Goal: Task Accomplishment & Management: Manage account settings

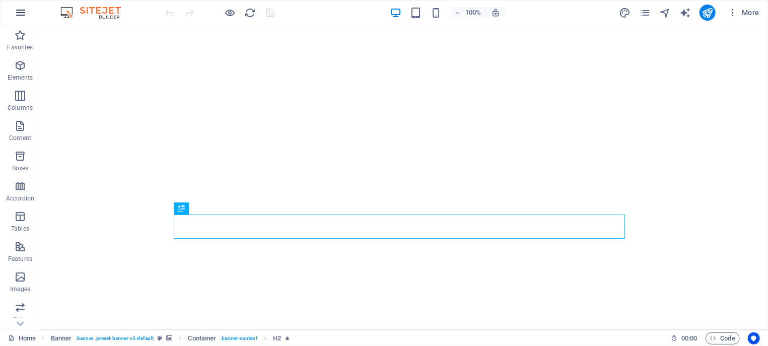
click at [21, 16] on icon "button" at bounding box center [21, 13] width 12 height 12
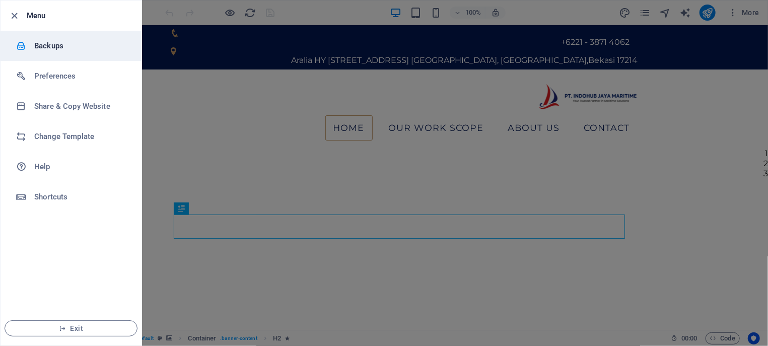
click at [57, 45] on h6 "Backups" at bounding box center [80, 46] width 93 height 12
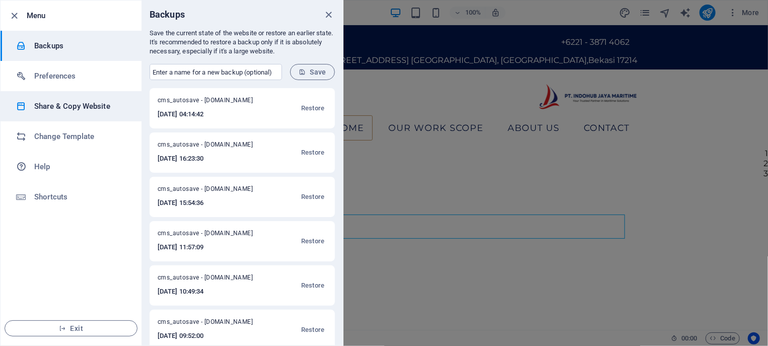
click at [103, 107] on h6 "Share & Copy Website" at bounding box center [80, 106] width 93 height 12
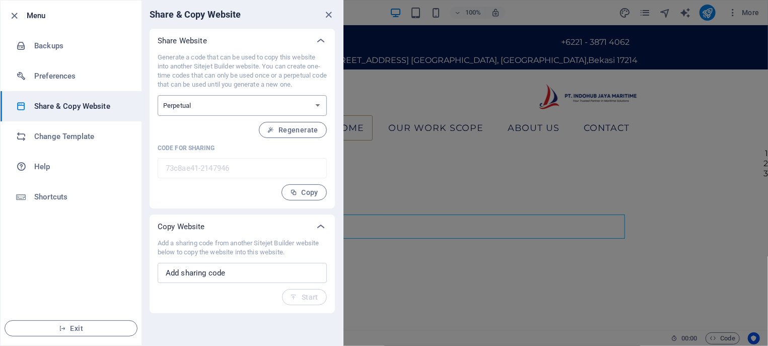
click at [158, 95] on select "One-time Perpetual" at bounding box center [242, 105] width 169 height 21
click at [300, 133] on span "Regenerate" at bounding box center [292, 130] width 51 height 8
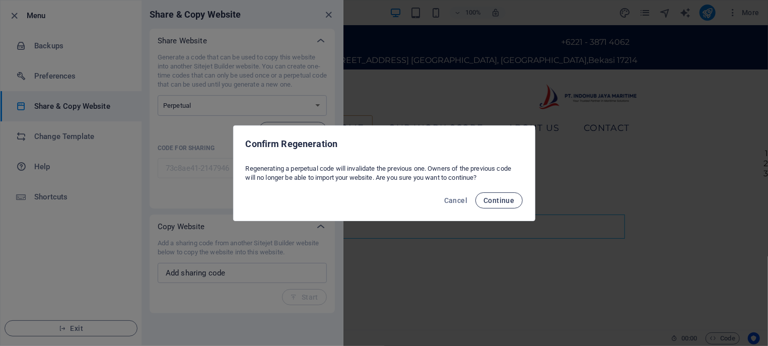
click at [490, 203] on span "Continue" at bounding box center [498, 200] width 31 height 8
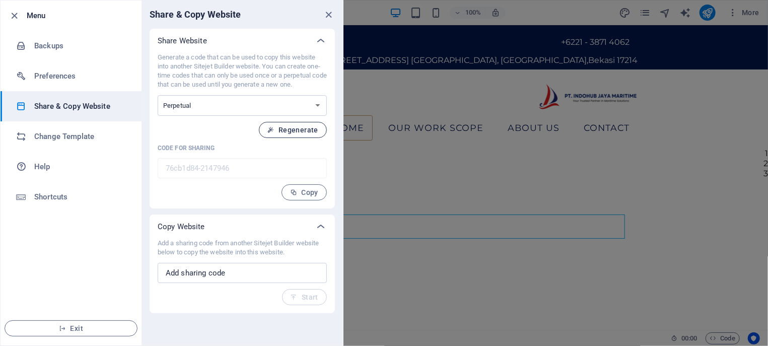
click at [300, 132] on span "Regenerate" at bounding box center [292, 130] width 51 height 8
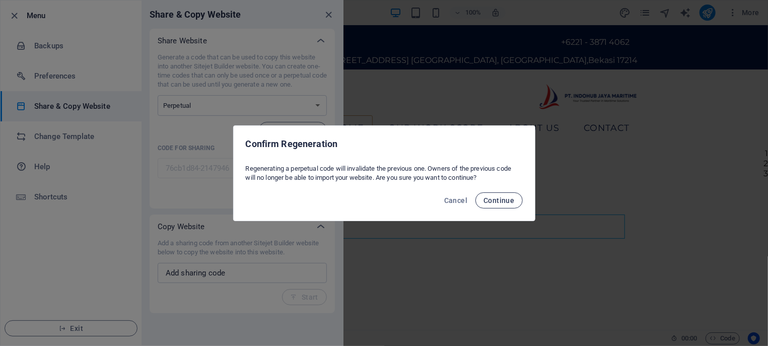
click at [493, 197] on span "Continue" at bounding box center [498, 200] width 31 height 8
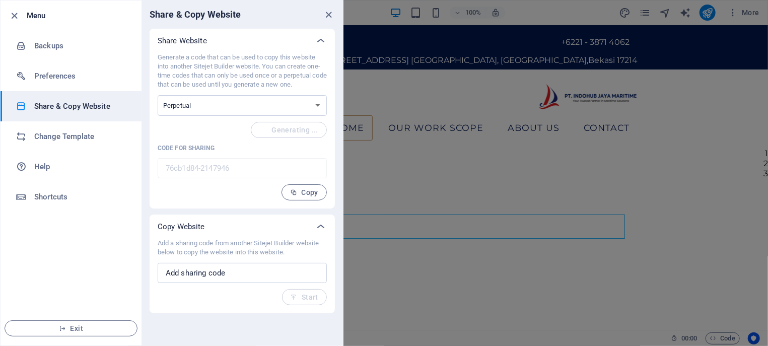
type input "4b2fb770-2147946"
click at [316, 228] on icon at bounding box center [321, 227] width 12 height 12
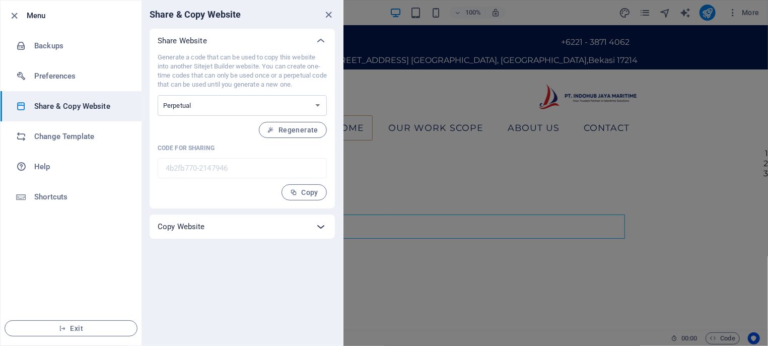
click at [316, 228] on icon at bounding box center [321, 227] width 12 height 12
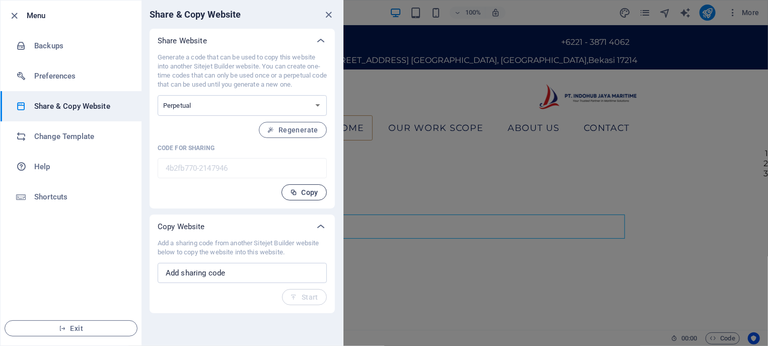
click at [300, 192] on span "Copy" at bounding box center [304, 192] width 28 height 8
click at [230, 273] on input "text" at bounding box center [242, 273] width 169 height 20
click at [44, 76] on h6 "Preferences" at bounding box center [80, 76] width 93 height 12
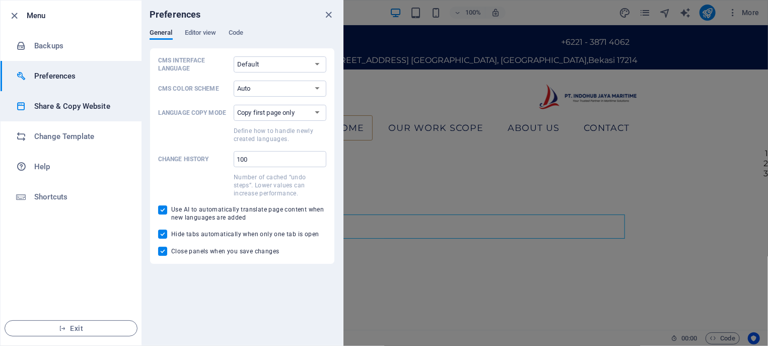
click at [92, 111] on h6 "Share & Copy Website" at bounding box center [80, 106] width 93 height 12
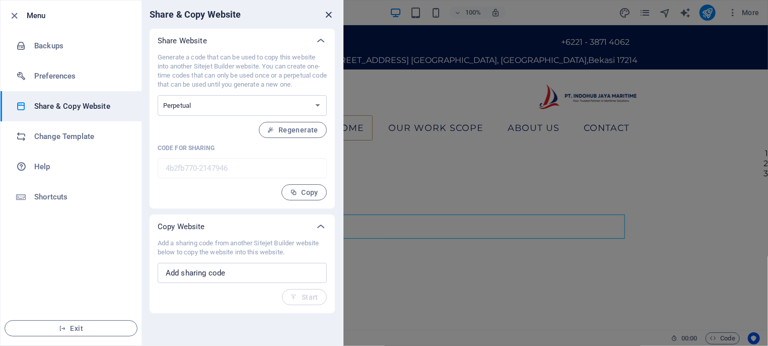
click at [327, 14] on icon "close" at bounding box center [329, 15] width 12 height 12
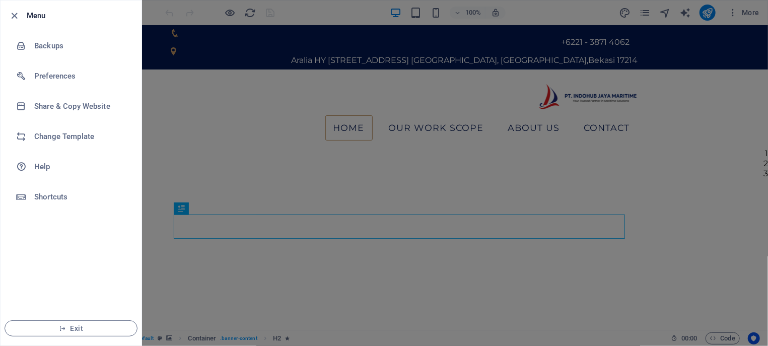
click at [16, 24] on li "Menu" at bounding box center [71, 16] width 141 height 30
click at [14, 18] on icon "button" at bounding box center [15, 16] width 12 height 12
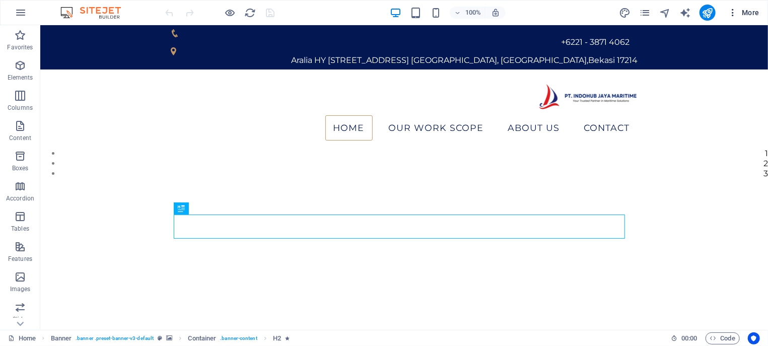
click at [733, 12] on icon "button" at bounding box center [733, 13] width 10 height 10
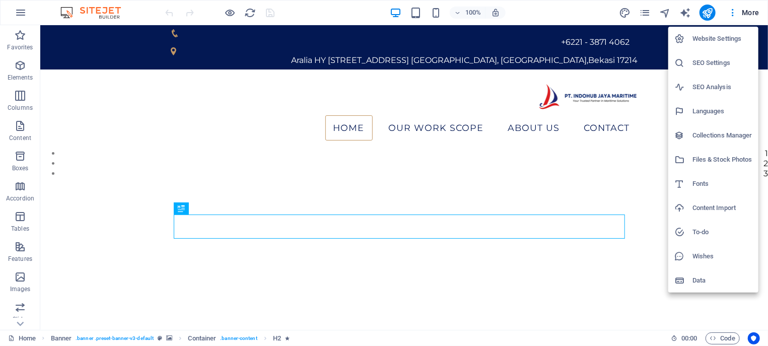
click at [727, 39] on h6 "Website Settings" at bounding box center [722, 39] width 60 height 12
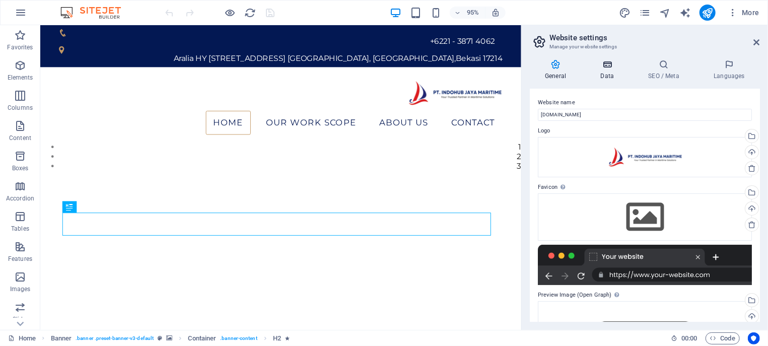
click at [609, 71] on h4 "Data" at bounding box center [609, 69] width 48 height 21
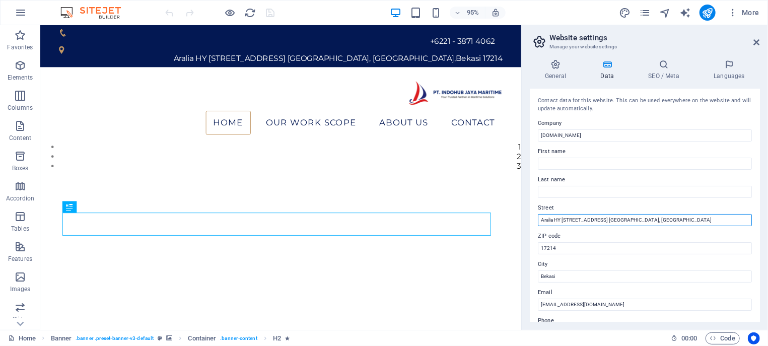
drag, startPoint x: 716, startPoint y: 220, endPoint x: 551, endPoint y: 216, distance: 165.2
click at [551, 216] on input "Aralia HY [STREET_ADDRESS] [GEOGRAPHIC_DATA], [GEOGRAPHIC_DATA]" at bounding box center [645, 220] width 214 height 12
drag, startPoint x: 710, startPoint y: 223, endPoint x: 538, endPoint y: 218, distance: 172.8
click at [538, 218] on input "Aralia HY [STREET_ADDRESS] [GEOGRAPHIC_DATA], [GEOGRAPHIC_DATA]" at bounding box center [645, 220] width 214 height 12
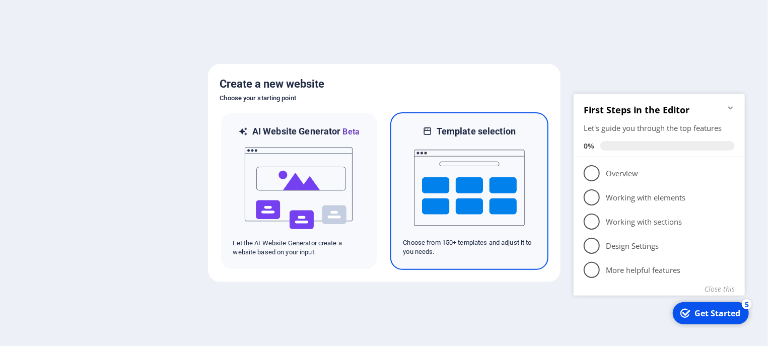
click at [457, 181] on img at bounding box center [469, 187] width 111 height 101
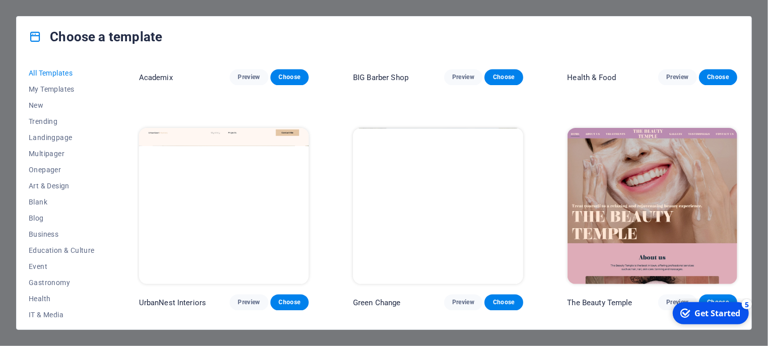
scroll to position [1086, 0]
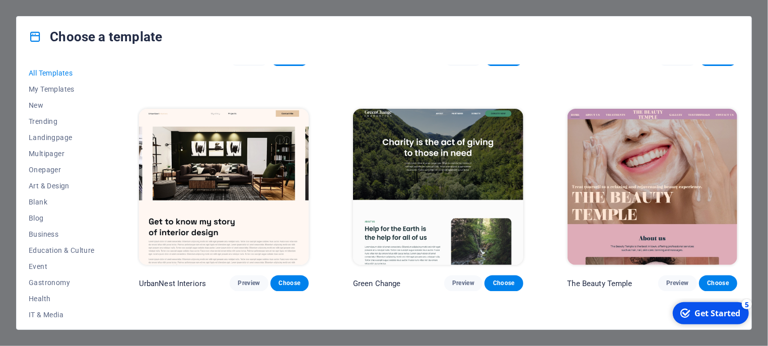
click at [471, 164] on img at bounding box center [438, 187] width 170 height 157
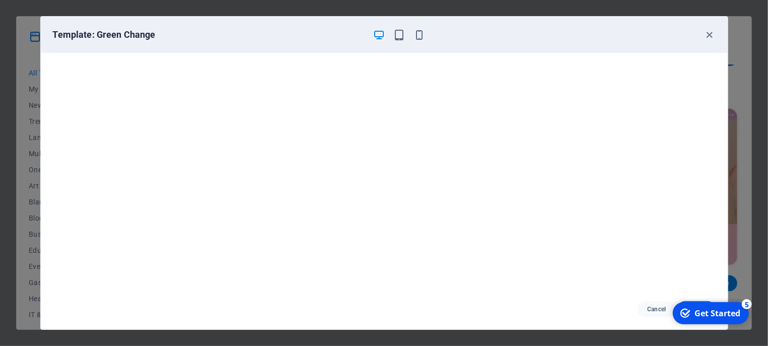
click at [699, 310] on div "Get Started" at bounding box center [717, 312] width 46 height 11
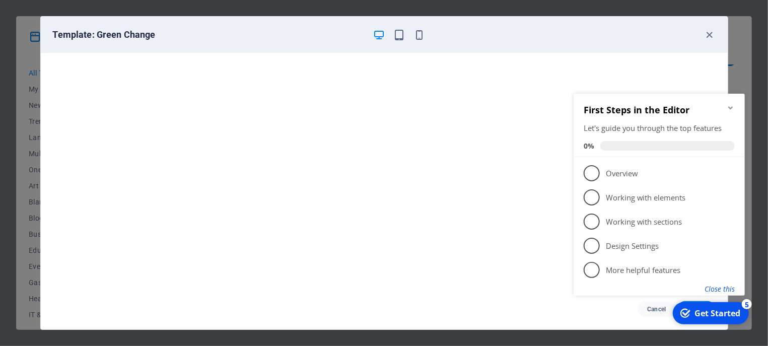
click at [711, 292] on button "Close this" at bounding box center [719, 288] width 30 height 10
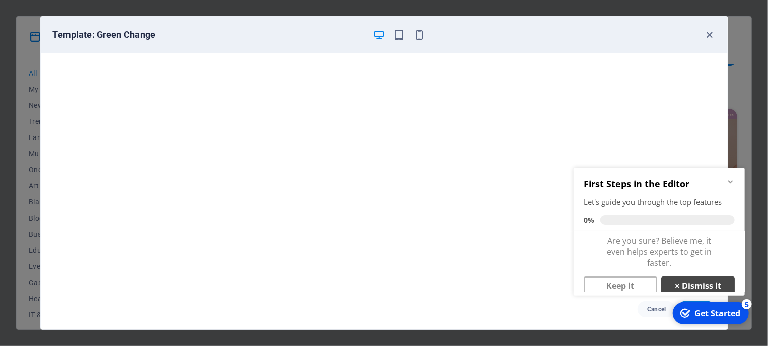
click at [674, 281] on strong "×" at bounding box center [676, 285] width 5 height 9
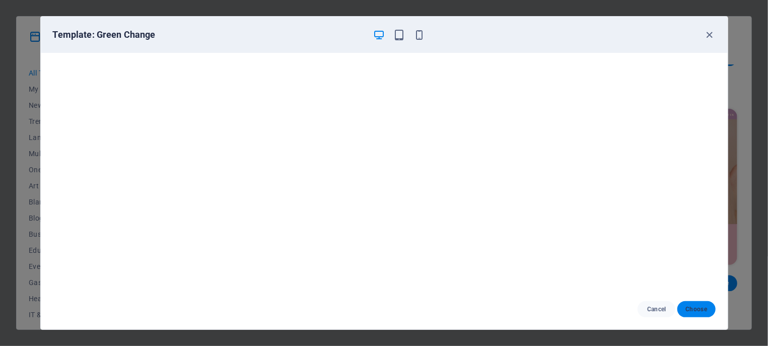
click at [692, 304] on button "Choose" at bounding box center [696, 309] width 38 height 16
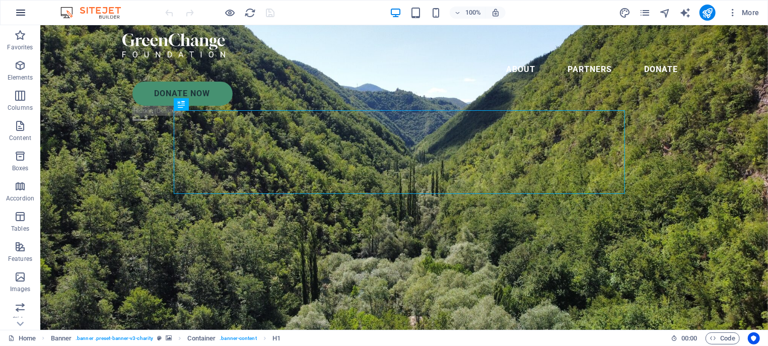
click at [25, 14] on icon "button" at bounding box center [21, 13] width 12 height 12
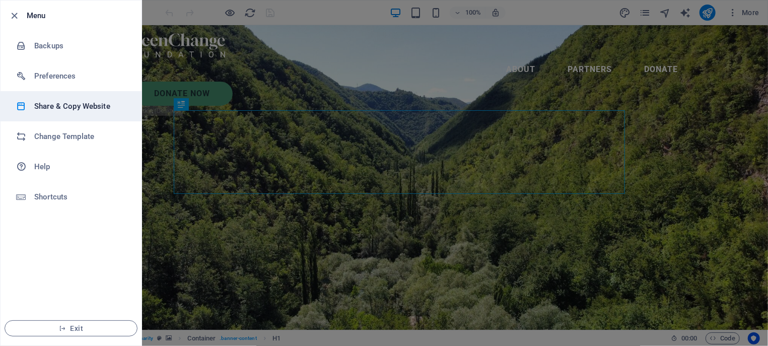
click at [71, 109] on h6 "Share & Copy Website" at bounding box center [80, 106] width 93 height 12
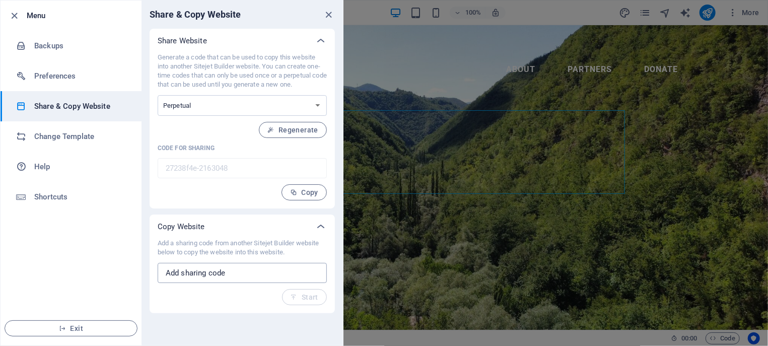
click at [242, 269] on input "text" at bounding box center [242, 273] width 169 height 20
paste input "4b2fb770-2147946"
type input "4b2fb770-2147946"
click at [297, 294] on icon "button" at bounding box center [294, 297] width 7 height 7
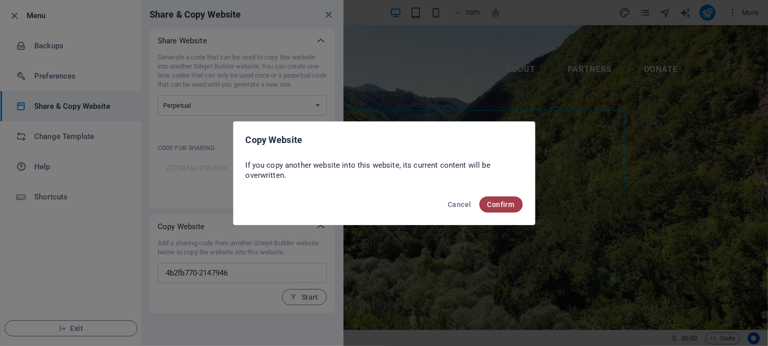
click at [504, 206] on span "Confirm" at bounding box center [500, 204] width 27 height 8
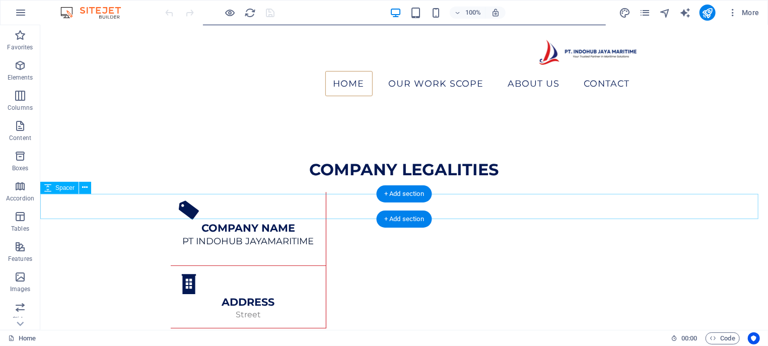
scroll to position [1401, 0]
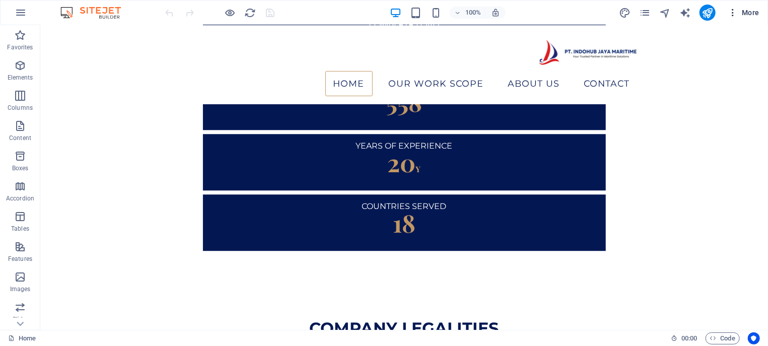
click at [732, 13] on icon "button" at bounding box center [733, 13] width 10 height 10
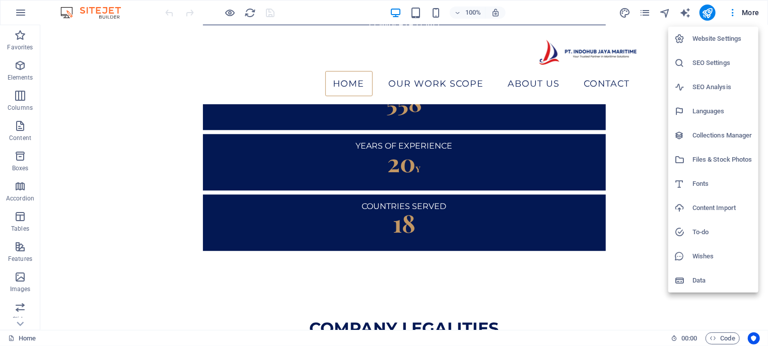
click at [725, 35] on h6 "Website Settings" at bounding box center [722, 39] width 60 height 12
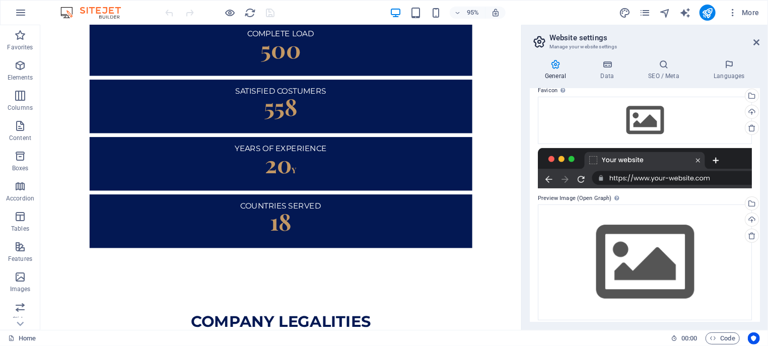
scroll to position [110, 0]
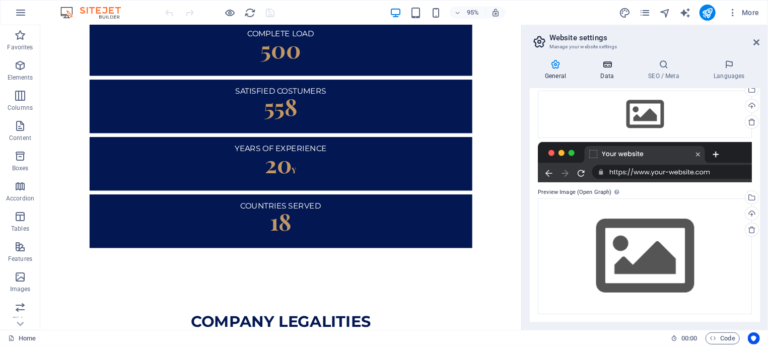
click at [609, 74] on h4 "Data" at bounding box center [609, 69] width 48 height 21
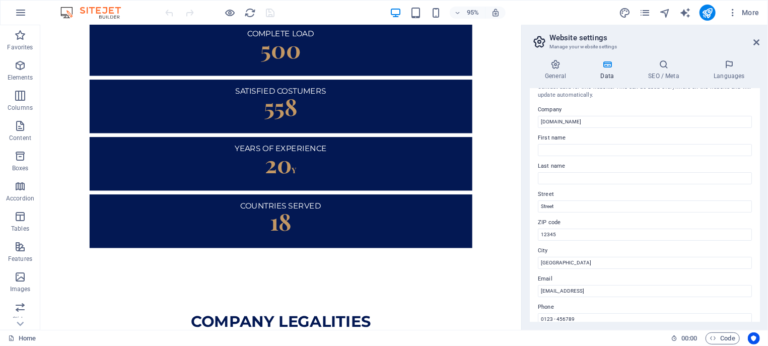
scroll to position [0, 0]
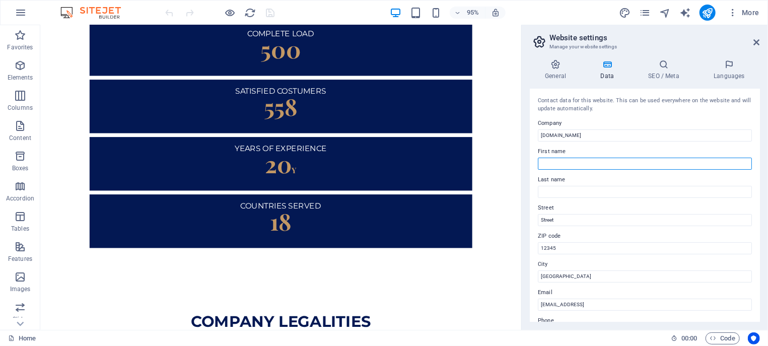
click at [593, 165] on input "First name" at bounding box center [645, 164] width 214 height 12
type input "indohubjayamaritime"
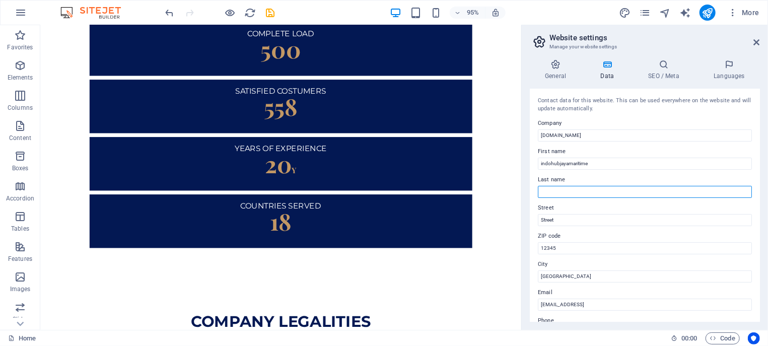
click at [563, 188] on input "Last name" at bounding box center [645, 192] width 214 height 12
paste input "4b2fb770-2147946"
type input "4b2fb770-2147946"
click at [576, 188] on input "4b2fb770-2147946" at bounding box center [645, 192] width 214 height 12
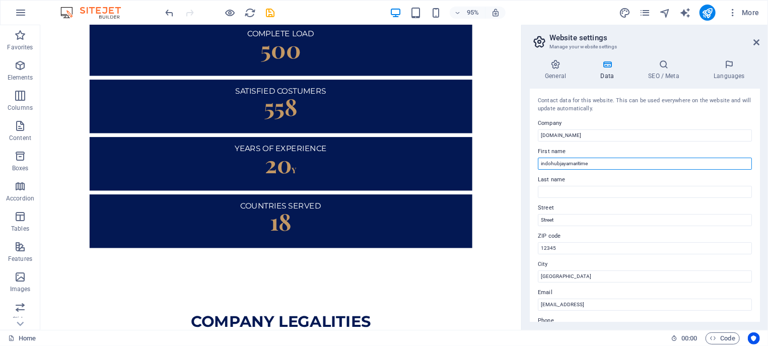
click at [568, 163] on input "indohubjayamaritime" at bounding box center [645, 164] width 214 height 12
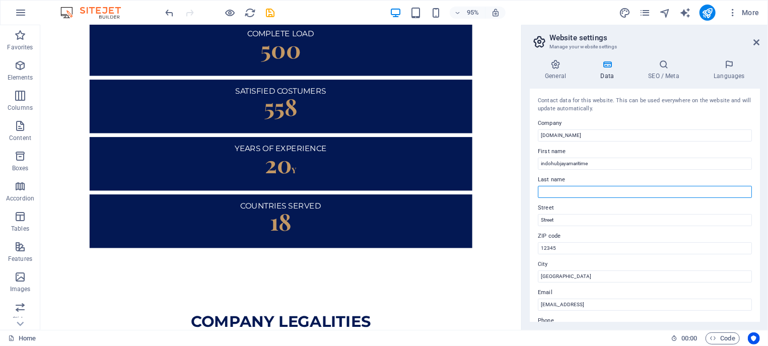
paste input "indohubjayamaritime"
type input "indohubjayamaritime"
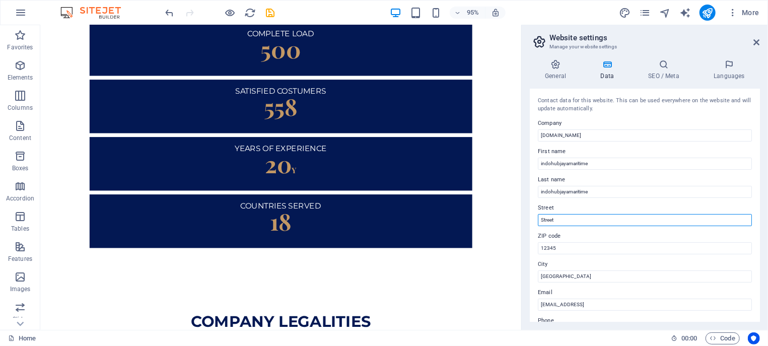
click at [573, 216] on input "Street" at bounding box center [645, 220] width 214 height 12
paste input "Aralia HY 46 No. 05, Pusaka Rakyat, Tarumajaya, Kab. Bekasi, Jawa Bara"
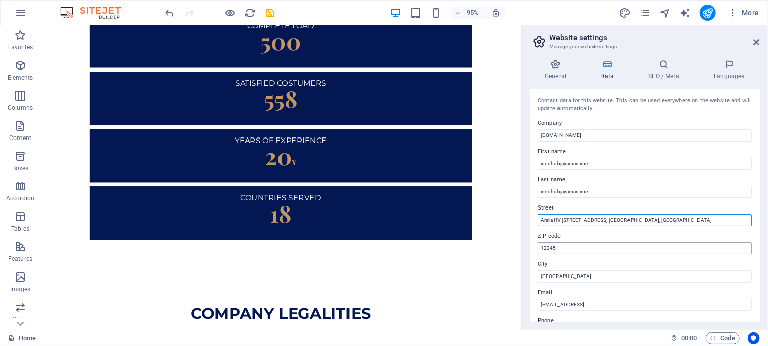
type input "Aralia HY [STREET_ADDRESS] [GEOGRAPHIC_DATA], [GEOGRAPHIC_DATA]"
click at [556, 247] on input "12345" at bounding box center [645, 248] width 214 height 12
paste input "Aralia HY [STREET_ADDRESS] [GEOGRAPHIC_DATA], [GEOGRAPHIC_DATA]"
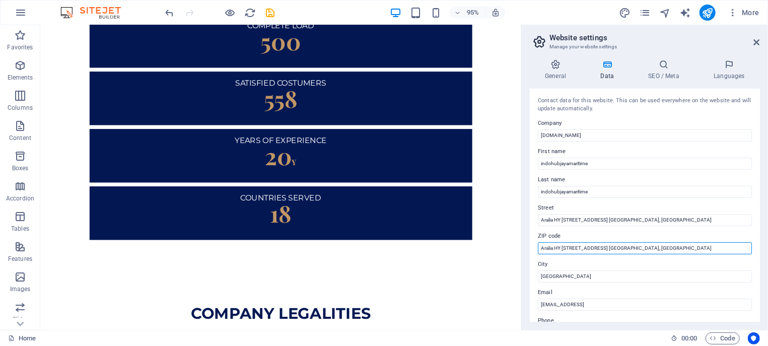
scroll to position [1502, 0]
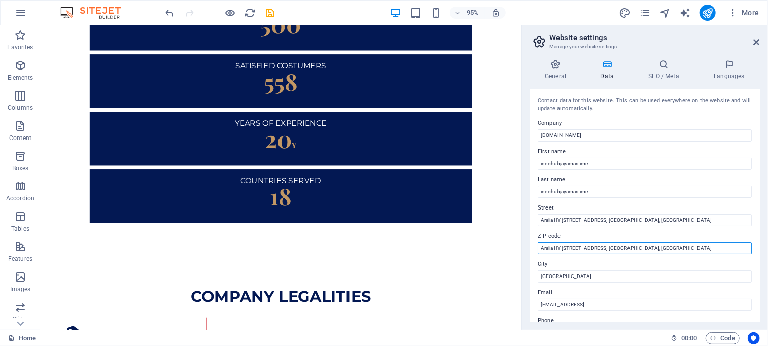
drag, startPoint x: 707, startPoint y: 247, endPoint x: 433, endPoint y: 125, distance: 300.0
click at [538, 242] on input "Aralia HY [STREET_ADDRESS] [GEOGRAPHIC_DATA], [GEOGRAPHIC_DATA]" at bounding box center [645, 248] width 214 height 12
paste input "17214"
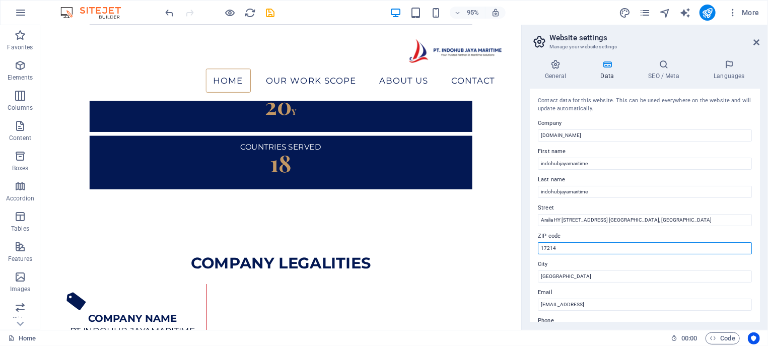
scroll to position [1474, 0]
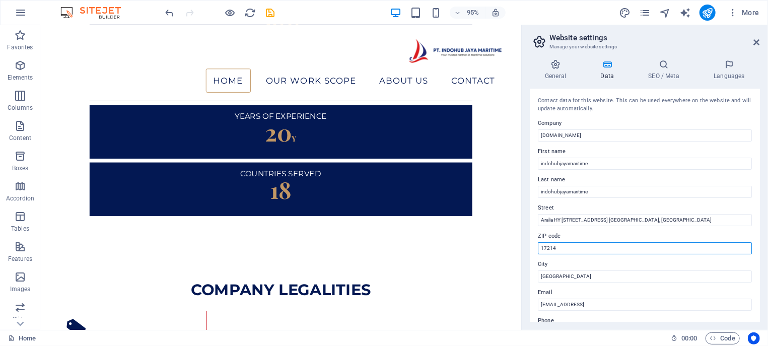
type input "17214"
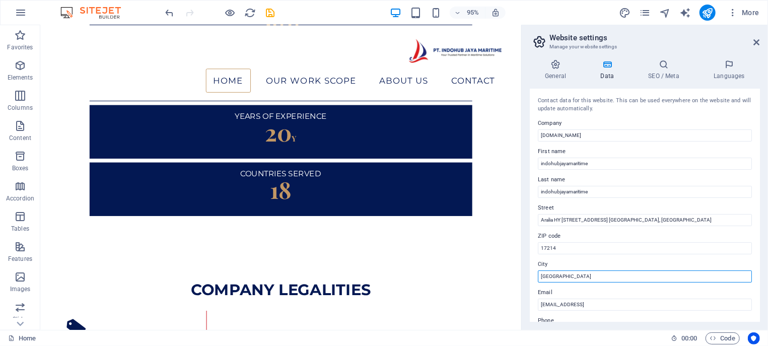
drag, startPoint x: 564, startPoint y: 275, endPoint x: 482, endPoint y: 273, distance: 82.1
click at [538, 273] on input "Berlin" at bounding box center [645, 276] width 214 height 12
paste input "17214"
click at [562, 276] on input "17214" at bounding box center [645, 276] width 214 height 12
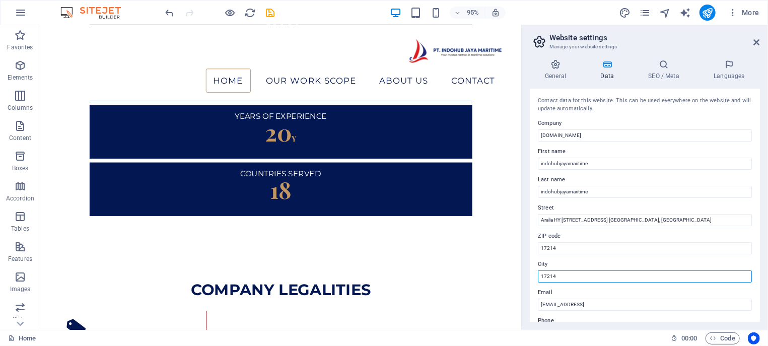
paste input "Bekasi"
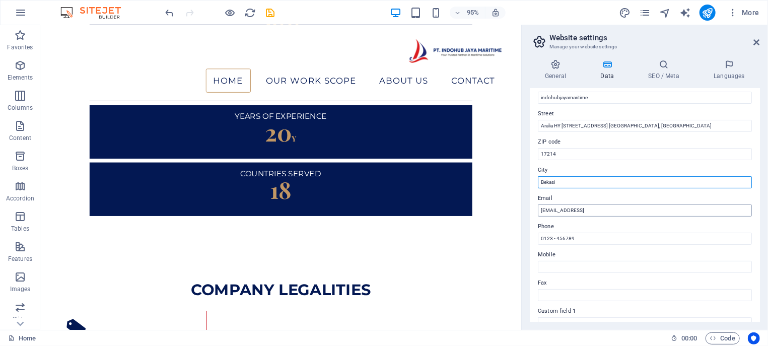
type input "Bekasi"
drag, startPoint x: 670, startPoint y: 208, endPoint x: 514, endPoint y: 205, distance: 156.6
click at [538, 205] on input "740a16d4e8925722dfc5f0853ea76a@cpanel.local" at bounding box center [645, 210] width 214 height 12
paste input "commercial@indohubjayamaritime.com head.office@indohubjayamaritime.com"
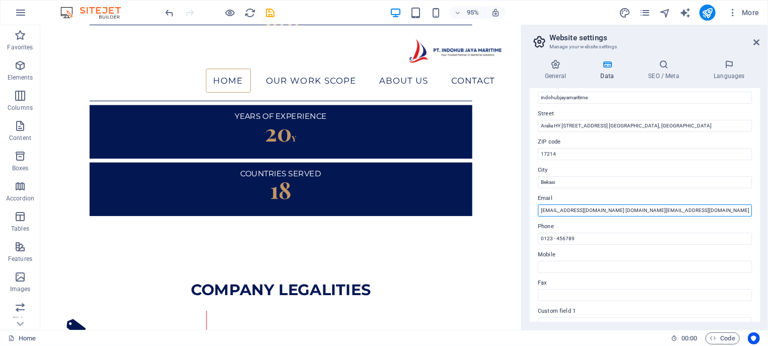
click at [630, 209] on input "commercial@indohubjayamaritime.com head.office@indohubjayamaritime.com" at bounding box center [645, 210] width 214 height 12
drag, startPoint x: 631, startPoint y: 210, endPoint x: 753, endPoint y: 220, distance: 121.7
click at [752, 216] on input "commercial@indohubjayamaritime.com head.office@indohubjayamaritime.com" at bounding box center [645, 210] width 214 height 12
type input "[EMAIL_ADDRESS][DOMAIN_NAME]"
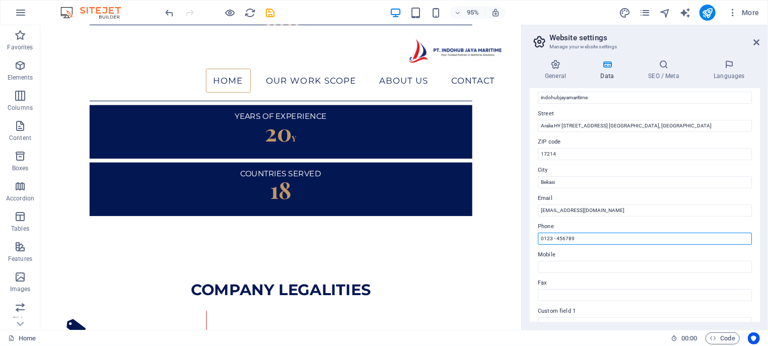
drag, startPoint x: 588, startPoint y: 241, endPoint x: 502, endPoint y: 236, distance: 85.8
click at [538, 236] on input "0123 - 456789" at bounding box center [645, 239] width 214 height 12
paste input "+6221 - 3871 4062"
click at [548, 240] on input "+6221 - 3871 4062" at bounding box center [645, 239] width 214 height 12
type input "0221 - 3871 4062"
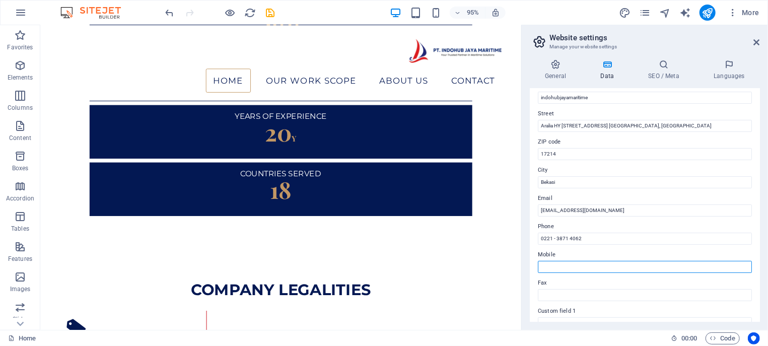
click at [586, 268] on input "Mobile" at bounding box center [645, 267] width 214 height 12
click at [572, 262] on input "Mobile" at bounding box center [645, 267] width 214 height 12
paste input "62 811 8718 690"
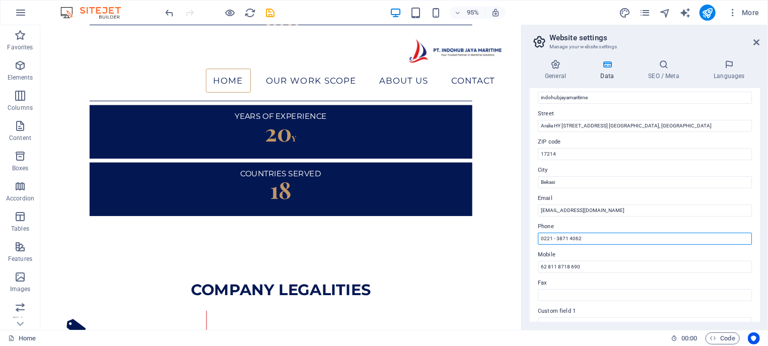
drag, startPoint x: 546, startPoint y: 235, endPoint x: 527, endPoint y: 237, distance: 19.7
click at [538, 237] on input "0221 - 3871 4062" at bounding box center [645, 239] width 214 height 12
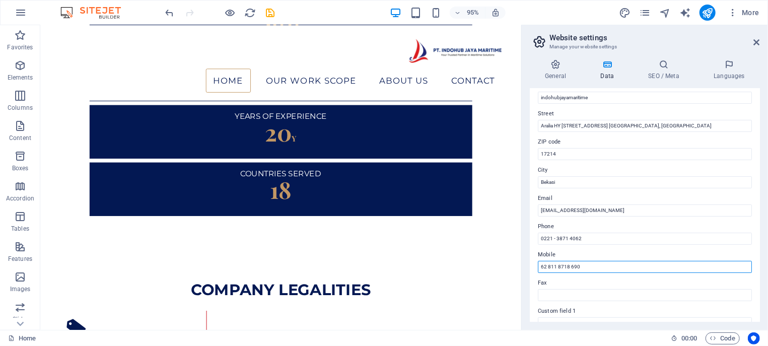
click at [543, 266] on input "62 811 8718 690" at bounding box center [645, 267] width 214 height 12
click at [540, 266] on input "62 811 8718 690" at bounding box center [645, 267] width 214 height 12
type input "[PHONE_NUMBER]"
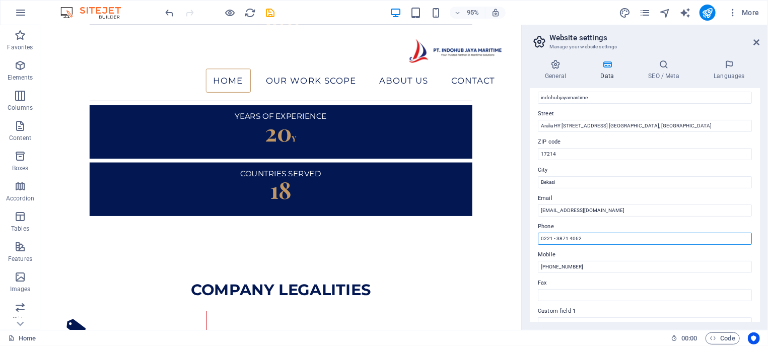
click at [544, 239] on input "0221 - 3871 4062" at bounding box center [645, 239] width 214 height 12
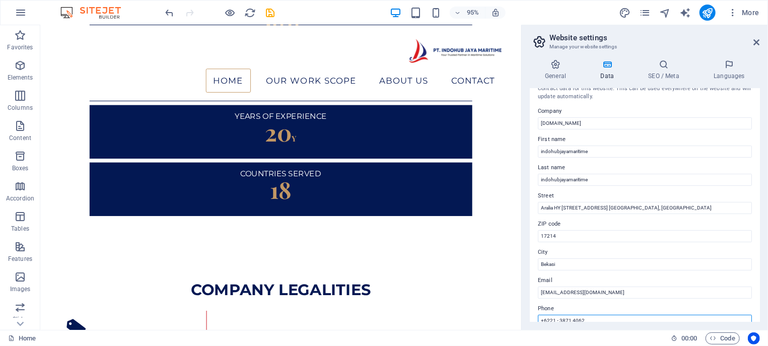
scroll to position [0, 0]
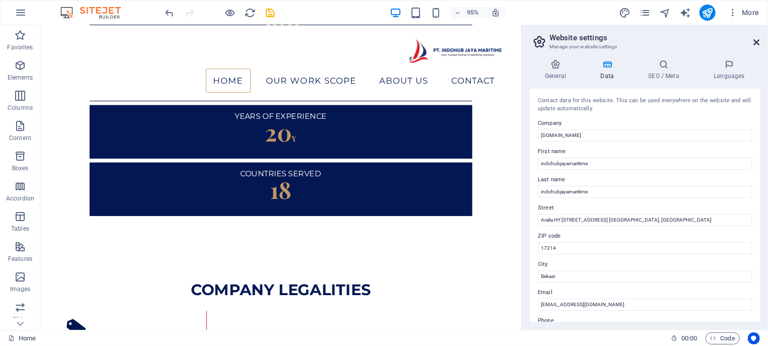
type input "+6221 - 3871 4062"
click at [757, 44] on icon at bounding box center [757, 42] width 6 height 8
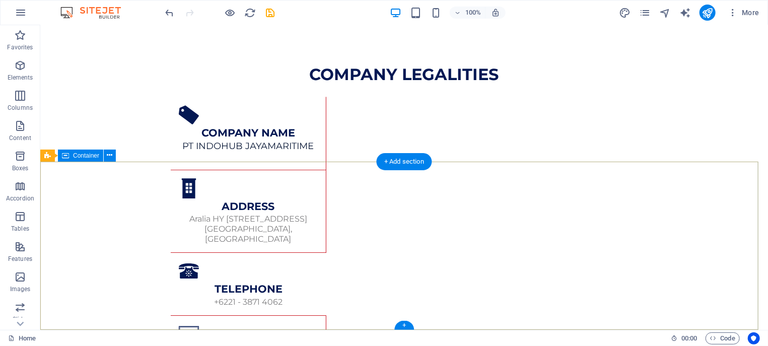
scroll to position [1680, 0]
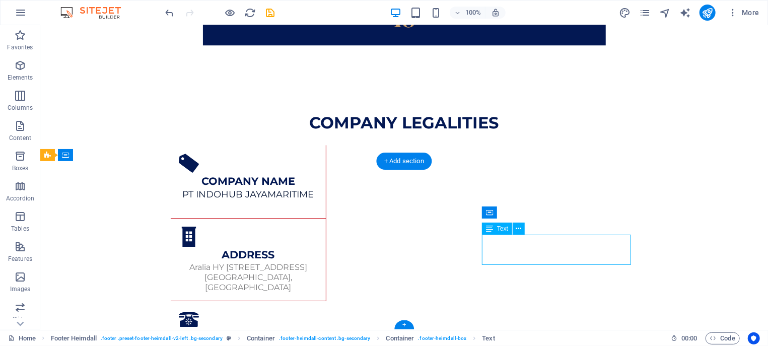
scroll to position [1722, 0]
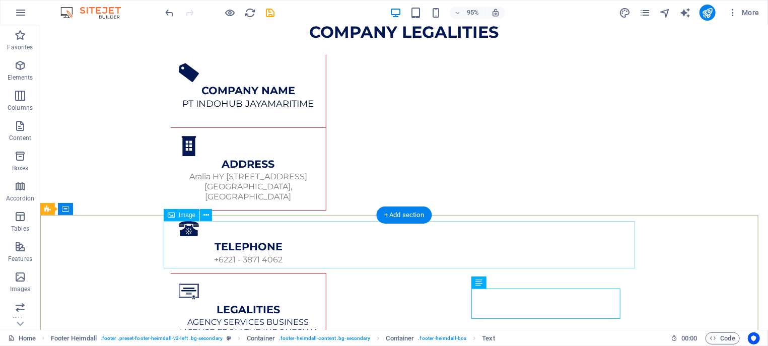
scroll to position [1626, 0]
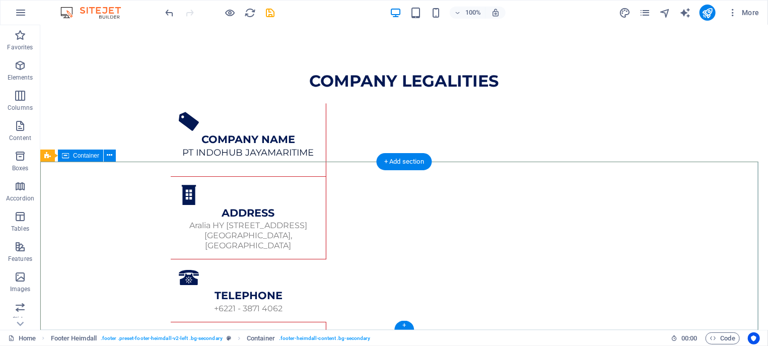
scroll to position [1680, 0]
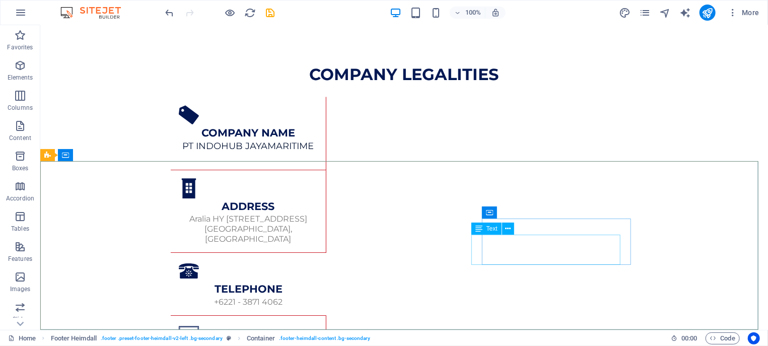
click at [482, 227] on icon at bounding box center [478, 229] width 7 height 12
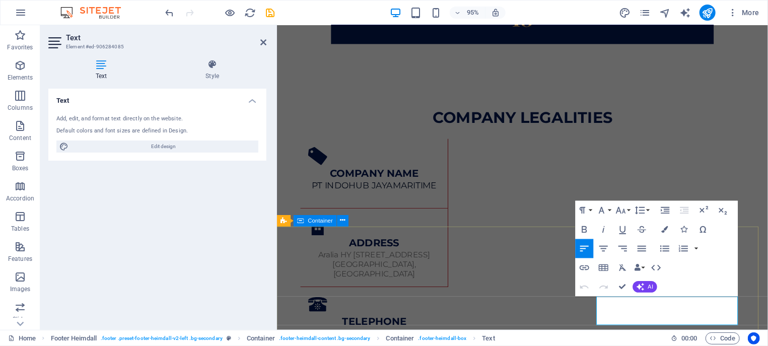
scroll to position [0, 0]
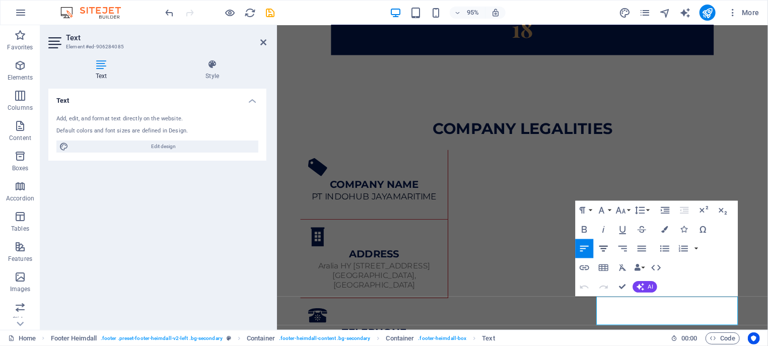
click at [604, 249] on icon "button" at bounding box center [604, 249] width 12 height 12
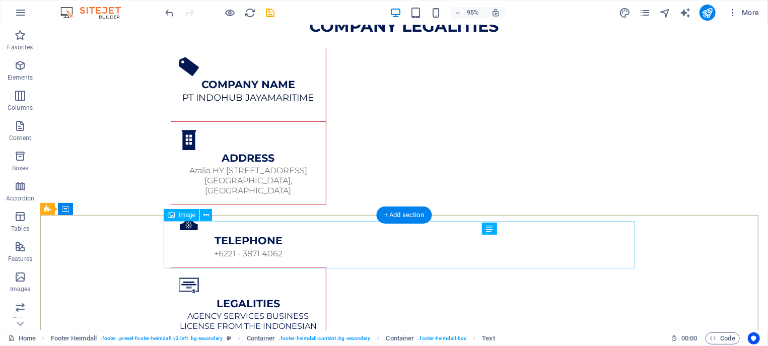
scroll to position [1626, 0]
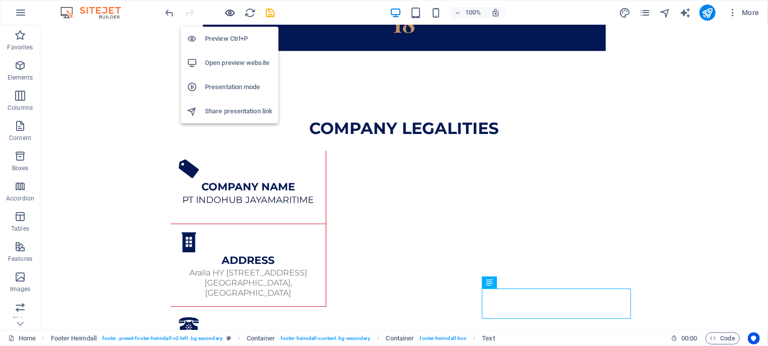
click at [235, 11] on icon "button" at bounding box center [231, 13] width 12 height 12
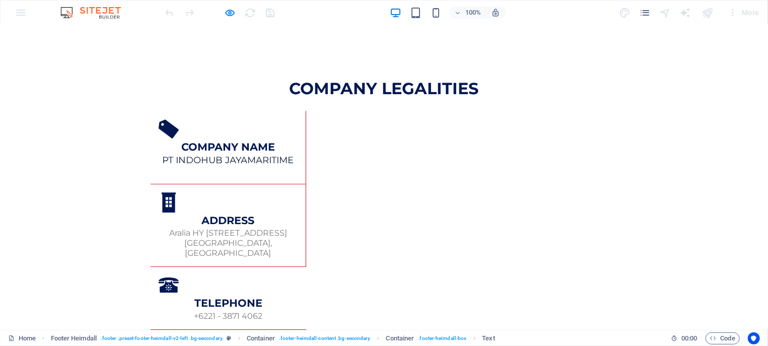
scroll to position [1680, 0]
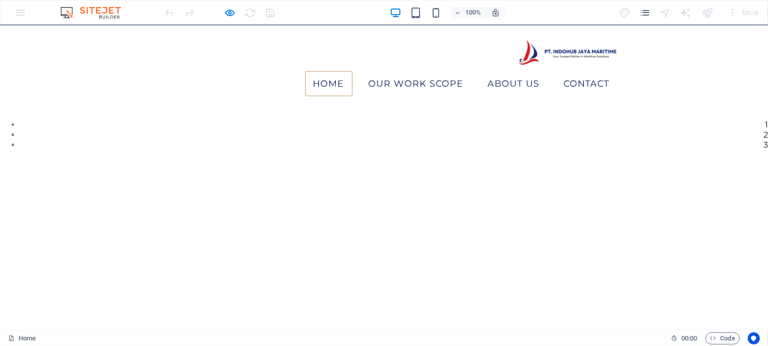
scroll to position [0, 0]
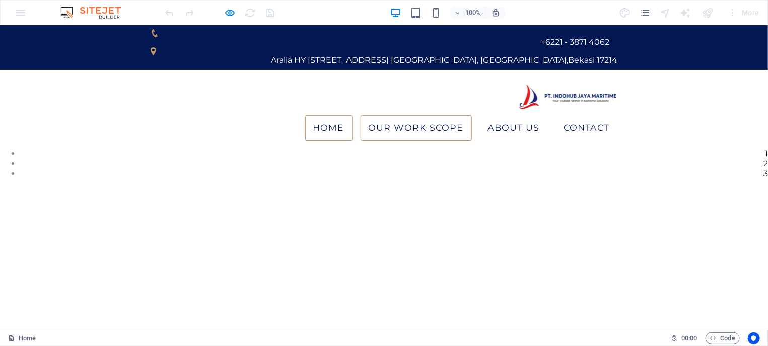
click at [433, 115] on link "Our Work Scope" at bounding box center [415, 127] width 111 height 25
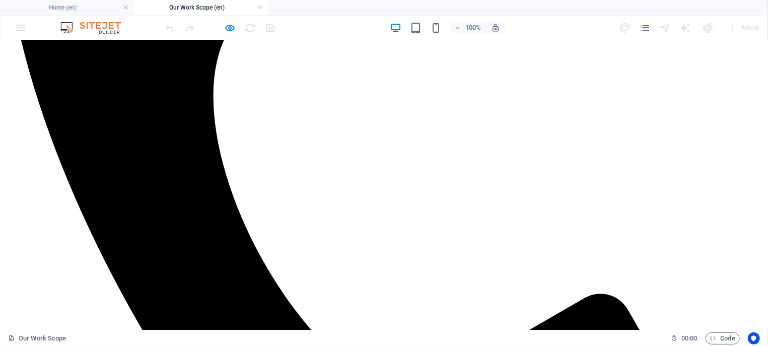
scroll to position [485, 0]
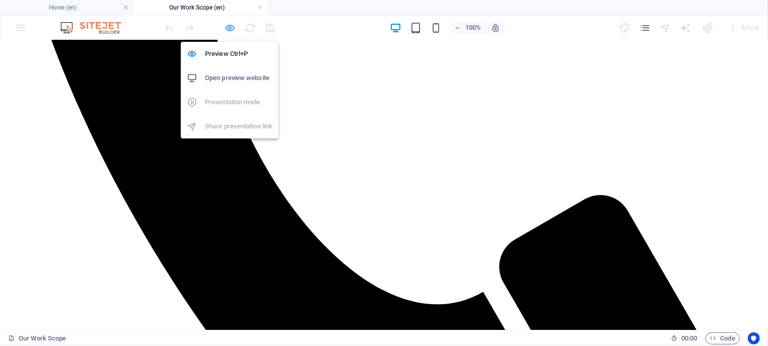
click at [236, 28] on icon "button" at bounding box center [231, 28] width 12 height 12
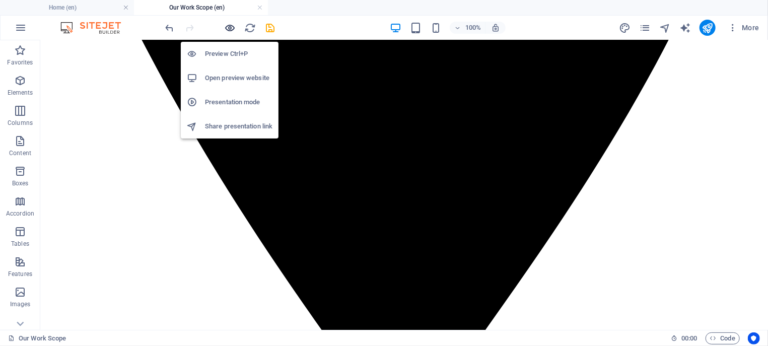
click at [236, 28] on icon "button" at bounding box center [231, 28] width 12 height 12
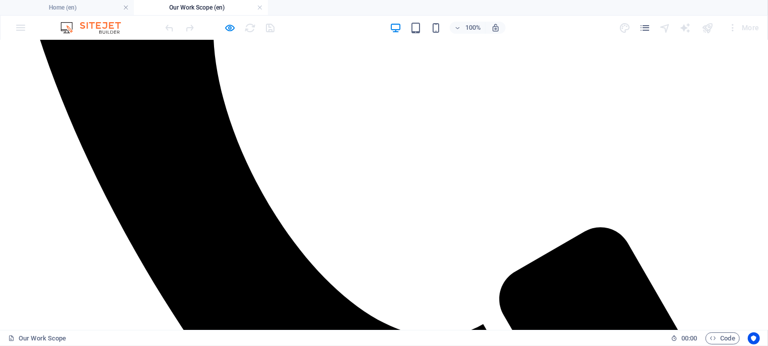
scroll to position [395, 0]
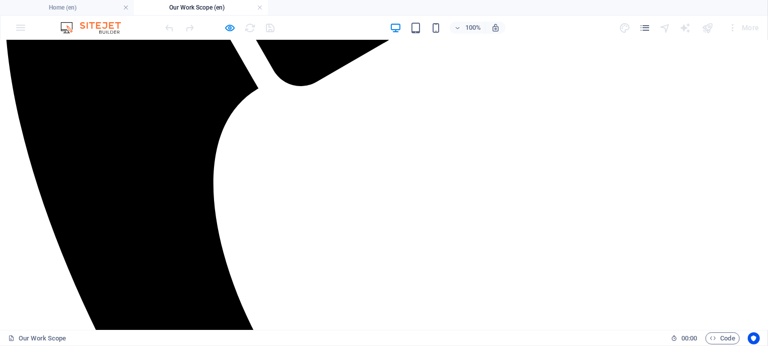
scroll to position [271, 0]
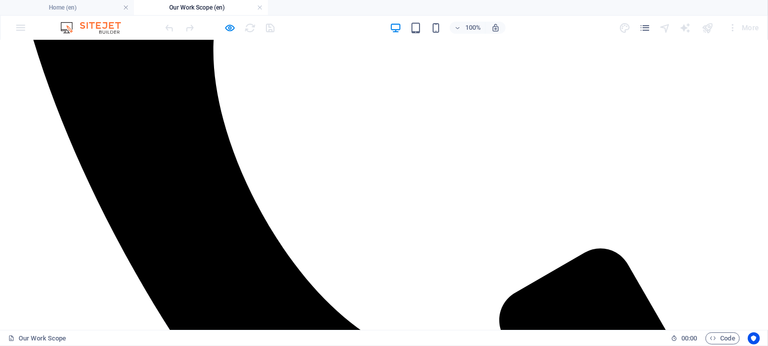
scroll to position [429, 0]
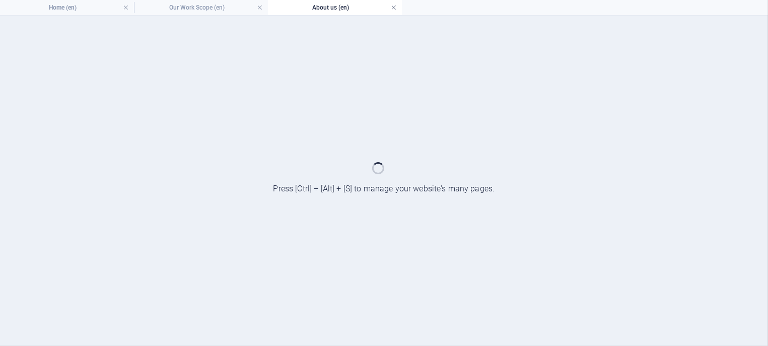
click at [393, 9] on link at bounding box center [394, 8] width 6 height 10
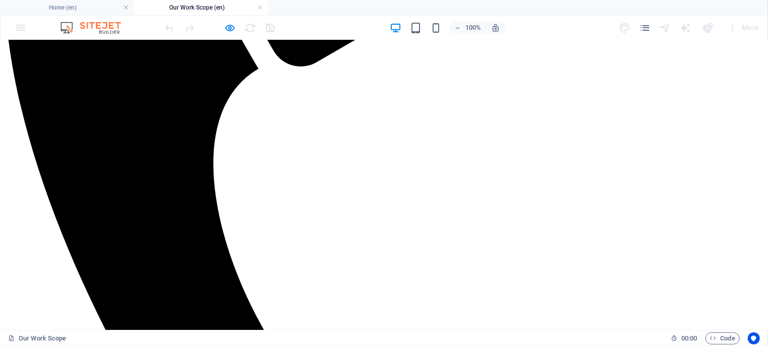
click at [393, 9] on ul "Home (en) Our Work Scope (en)" at bounding box center [384, 7] width 768 height 15
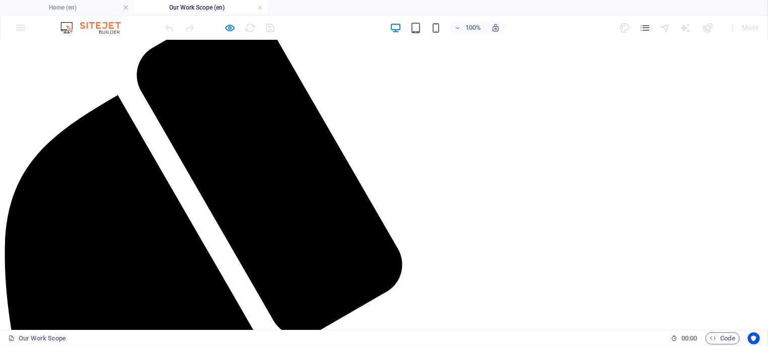
scroll to position [0, 0]
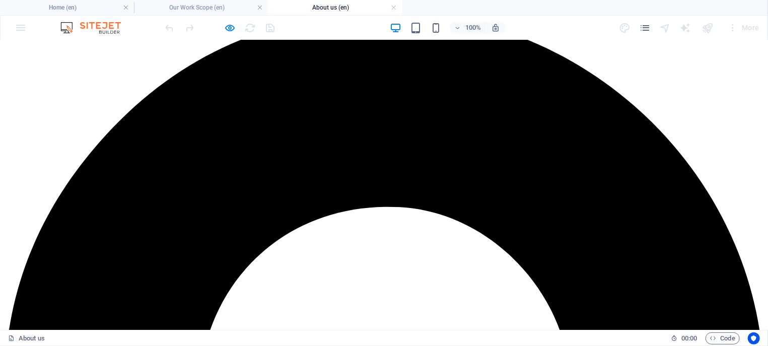
scroll to position [1133, 0]
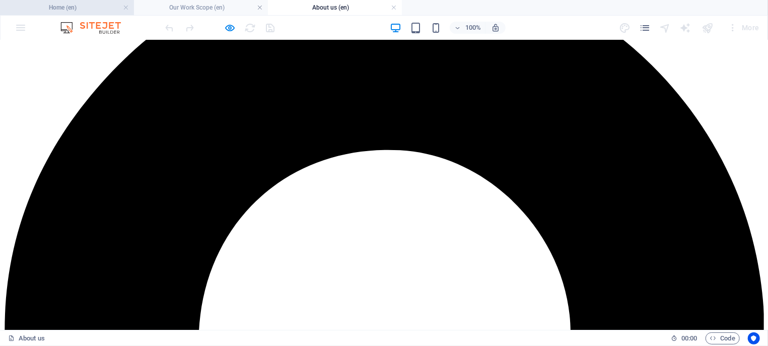
click at [96, 2] on li "Home (en)" at bounding box center [67, 7] width 134 height 15
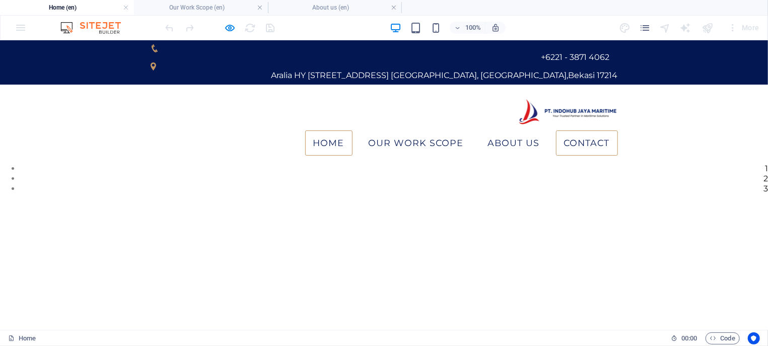
click at [591, 130] on link "Contact" at bounding box center [587, 142] width 62 height 25
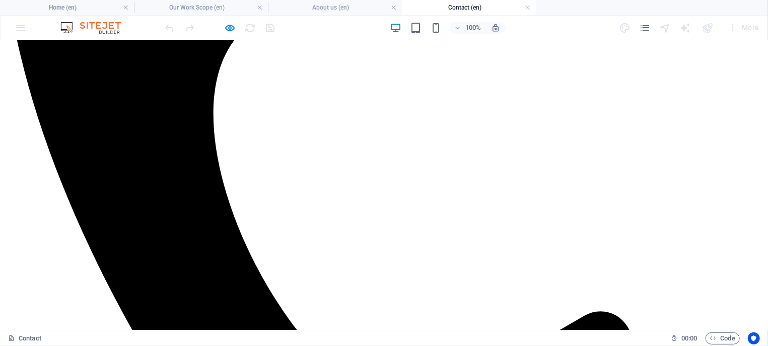
scroll to position [378, 0]
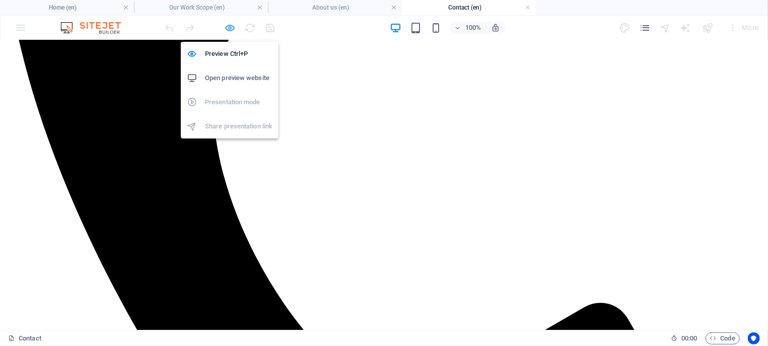
click at [231, 32] on icon "button" at bounding box center [231, 28] width 12 height 12
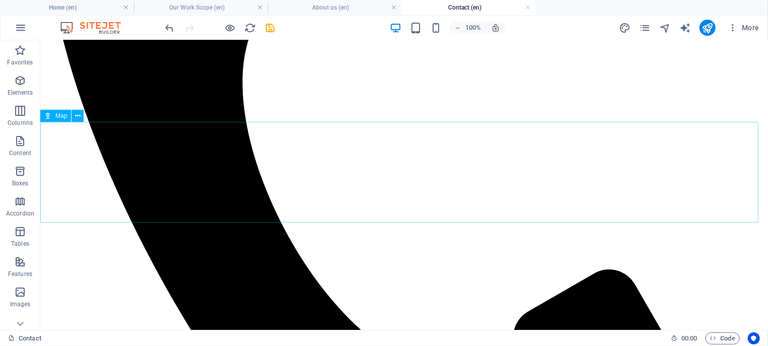
click at [60, 117] on span "Map" at bounding box center [61, 116] width 12 height 6
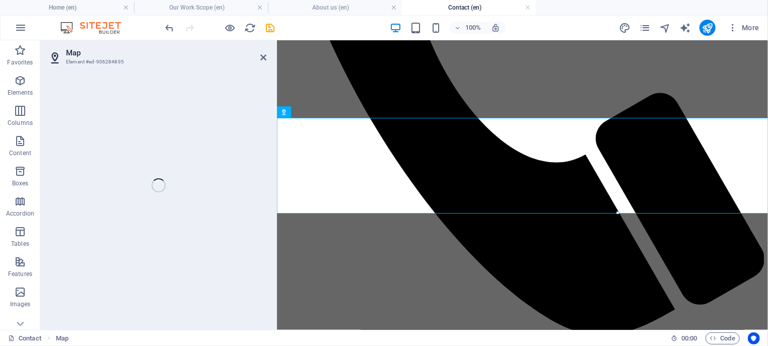
select select "1"
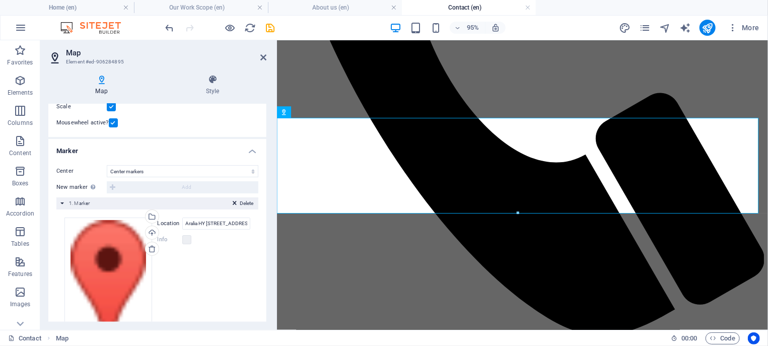
scroll to position [141, 0]
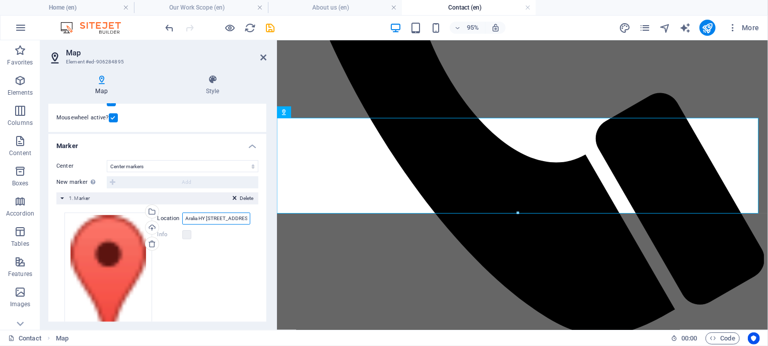
click at [213, 222] on input "Aralia HY 46 No. 05, Pusaka Rakyat, Tarumajaya, Kab. Bekasi, Jawa Barat Bekasi …" at bounding box center [216, 218] width 68 height 12
type input "RXWP+5XC Pusaka Rakyat, Kabupaten Bekasi, Jawa Barat"
click at [265, 54] on icon at bounding box center [263, 57] width 6 height 8
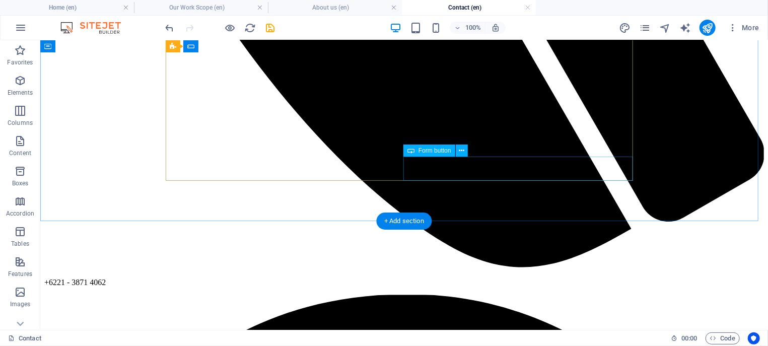
scroll to position [525, 0]
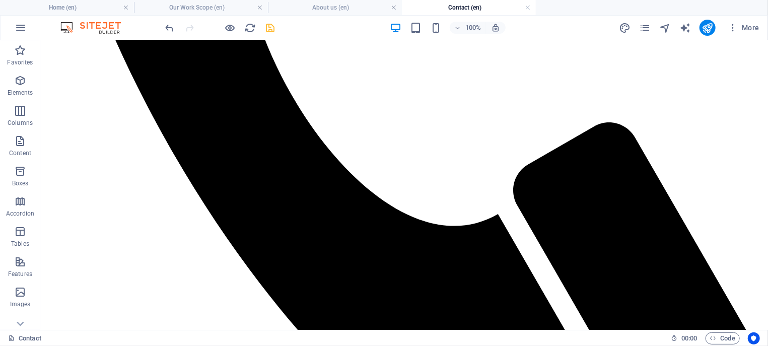
click at [268, 28] on icon "save" at bounding box center [271, 28] width 12 height 12
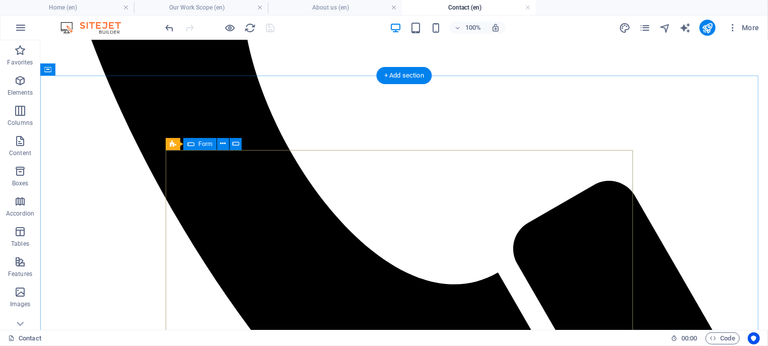
scroll to position [417, 0]
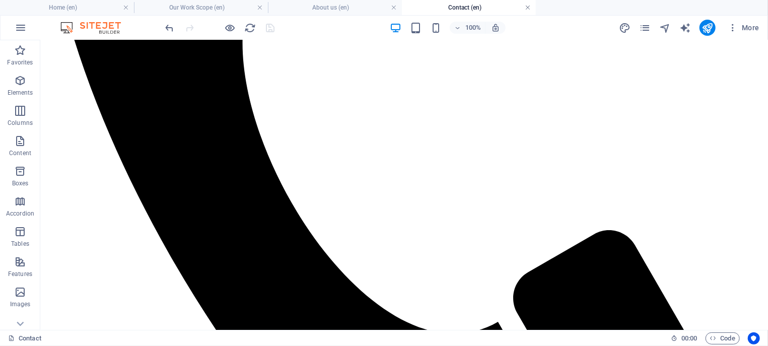
click at [528, 11] on link at bounding box center [528, 8] width 6 height 10
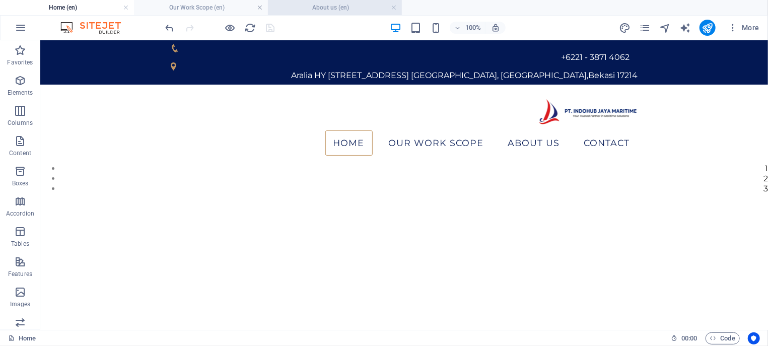
click at [364, 9] on h4 "About us (en)" at bounding box center [335, 7] width 134 height 11
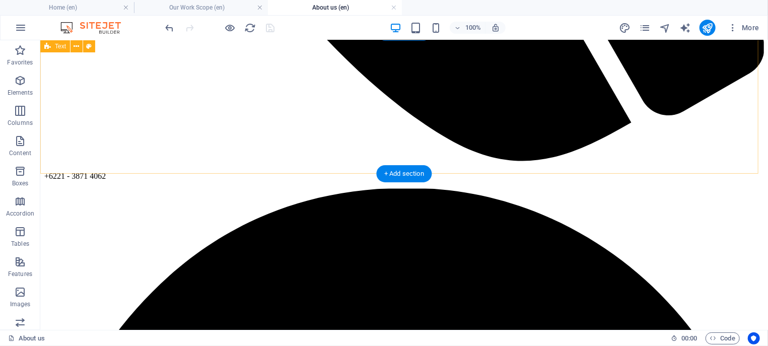
scroll to position [831, 0]
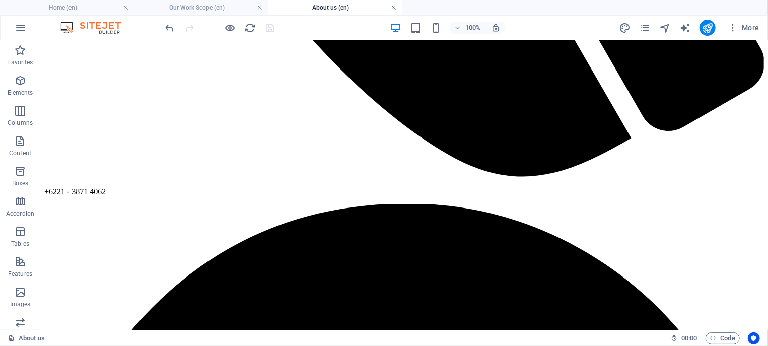
click at [395, 4] on link at bounding box center [394, 8] width 6 height 10
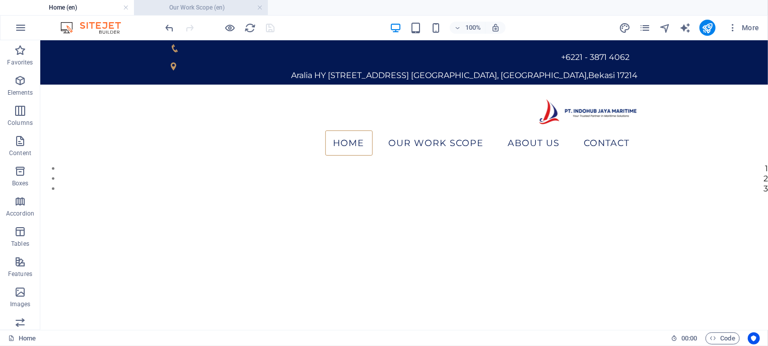
click at [189, 7] on h4 "Our Work Scope (en)" at bounding box center [201, 7] width 134 height 11
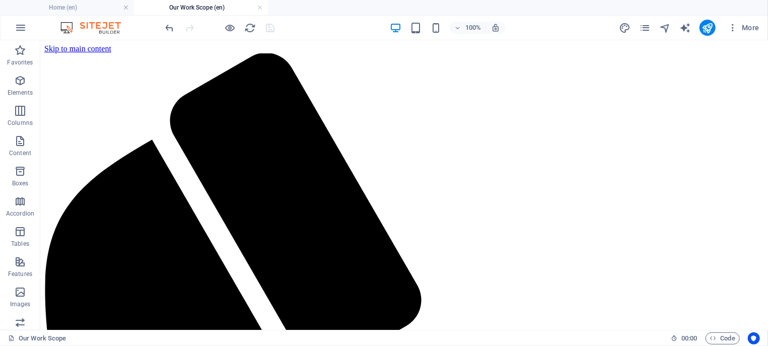
click at [256, 9] on h4 "Our Work Scope (en)" at bounding box center [201, 7] width 134 height 11
click at [261, 9] on link at bounding box center [260, 8] width 6 height 10
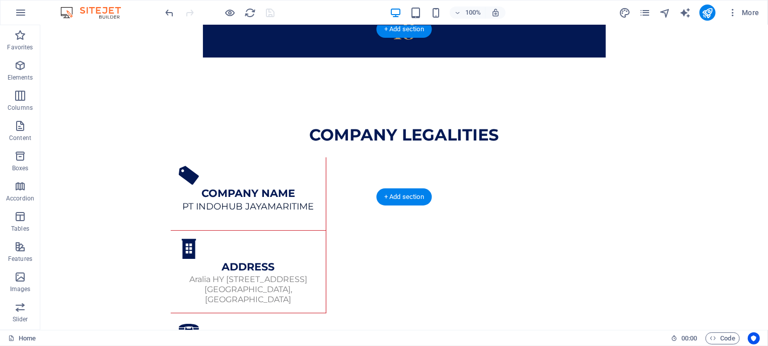
scroll to position [1680, 0]
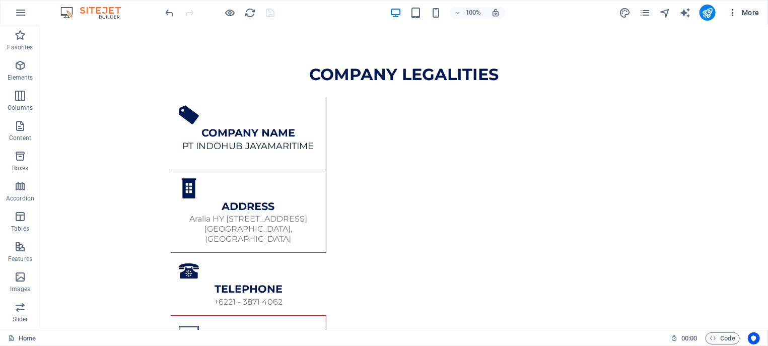
click at [733, 16] on icon "button" at bounding box center [733, 13] width 10 height 10
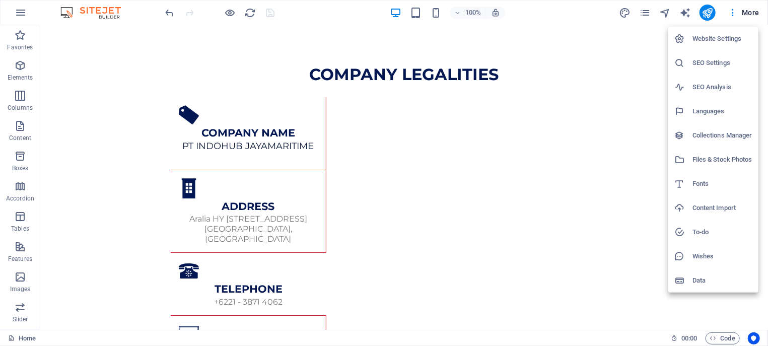
click at [722, 43] on h6 "Website Settings" at bounding box center [722, 39] width 60 height 12
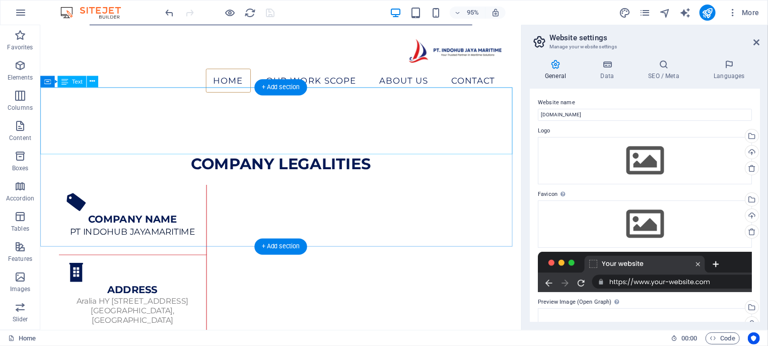
scroll to position [1566, 0]
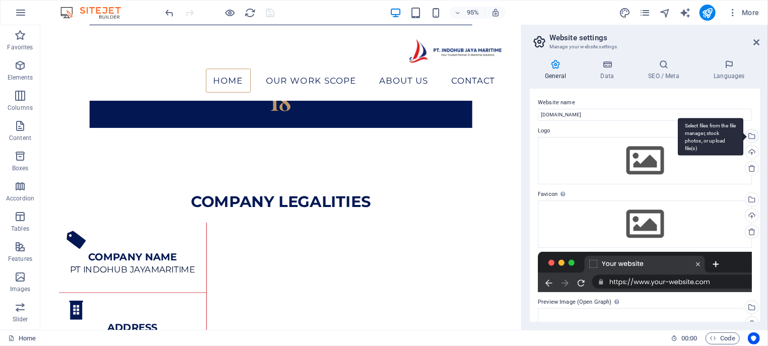
click at [746, 138] on div "Select files from the file manager, stock photos, or upload file(s)" at bounding box center [750, 136] width 15 height 15
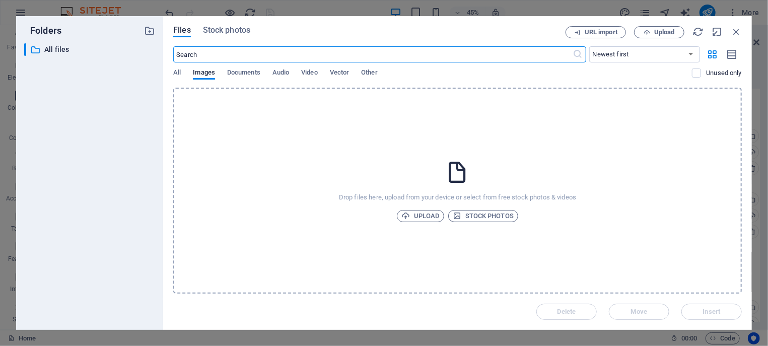
scroll to position [1674, 0]
click at [422, 213] on span "Upload" at bounding box center [420, 216] width 38 height 12
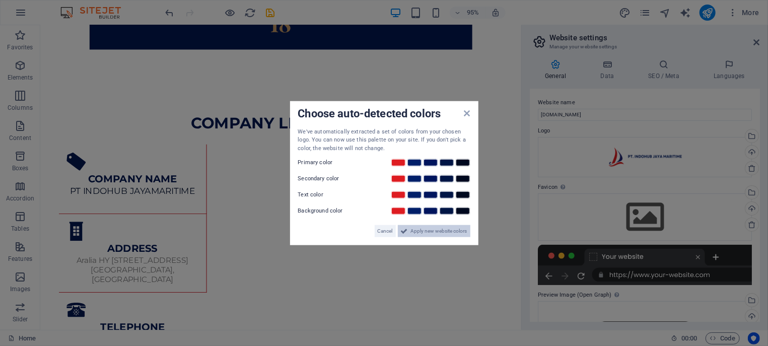
click at [413, 232] on span "Apply new website colors" at bounding box center [439, 231] width 56 height 12
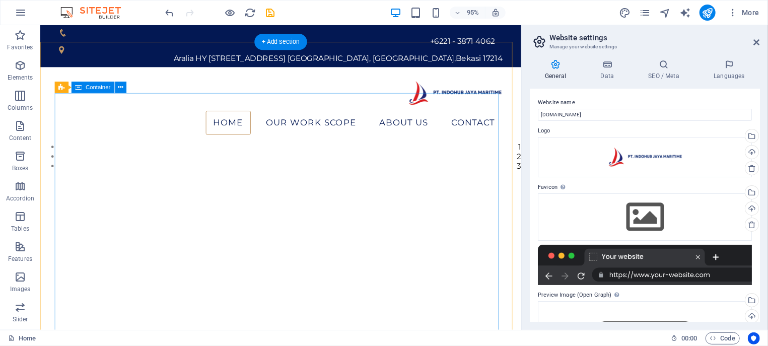
scroll to position [0, 0]
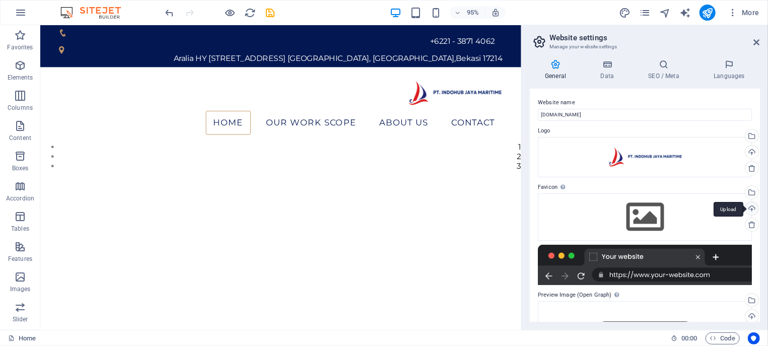
click at [743, 209] on div "Upload" at bounding box center [750, 209] width 15 height 15
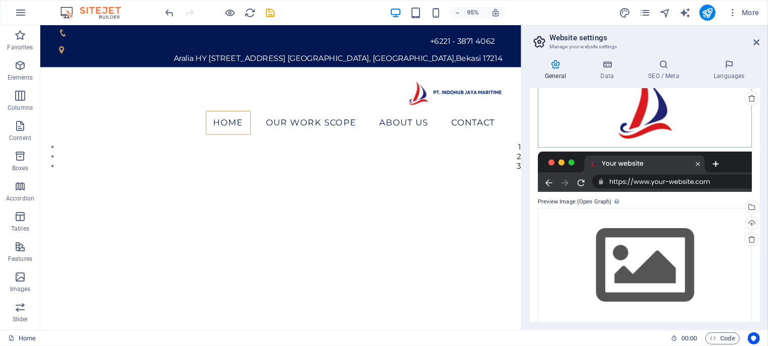
scroll to position [136, 0]
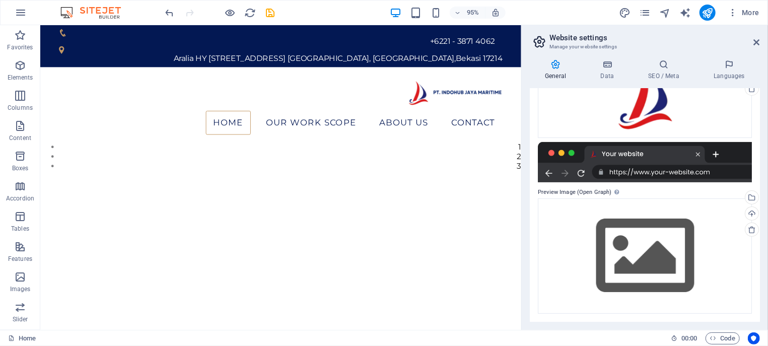
click at [753, 42] on h2 "Website settings" at bounding box center [654, 37] width 210 height 9
click at [756, 39] on icon at bounding box center [757, 42] width 6 height 8
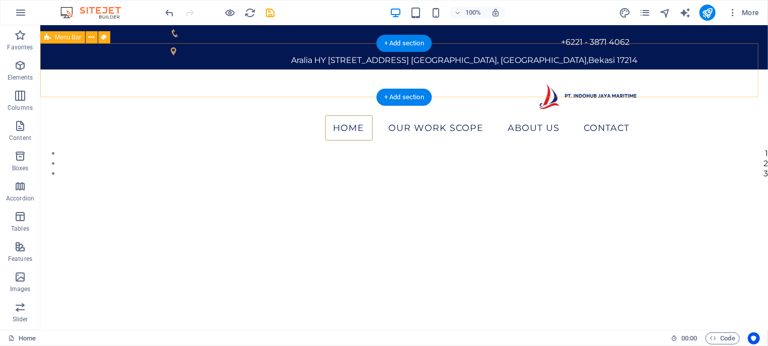
drag, startPoint x: 756, startPoint y: 39, endPoint x: 718, endPoint y: 44, distance: 37.5
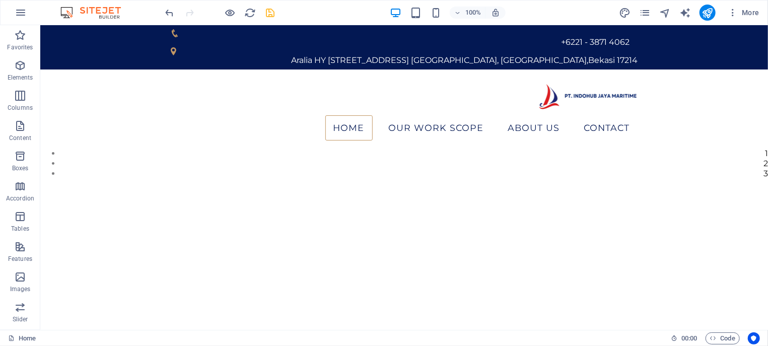
click at [273, 14] on icon "save" at bounding box center [271, 13] width 12 height 12
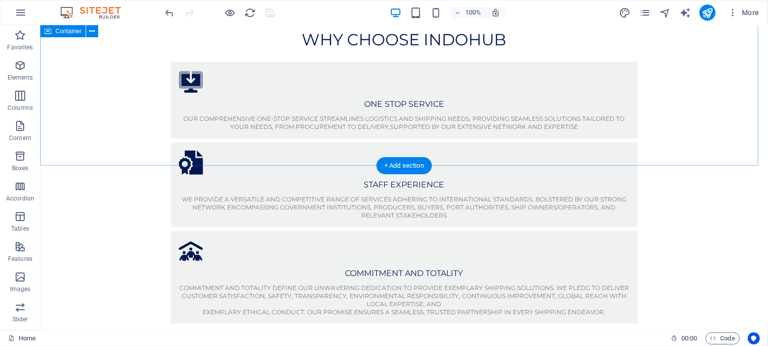
scroll to position [647, 0]
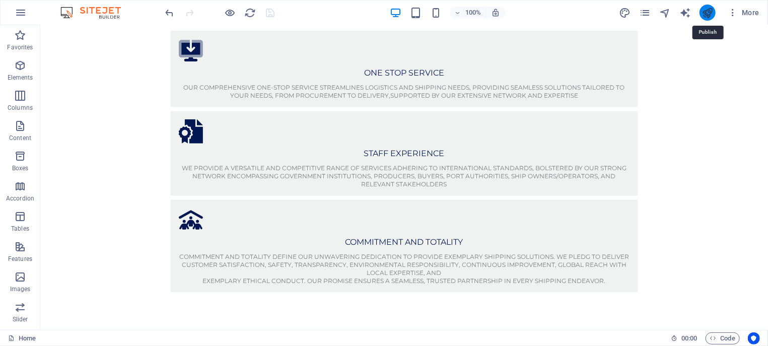
click at [711, 14] on icon "publish" at bounding box center [707, 13] width 12 height 12
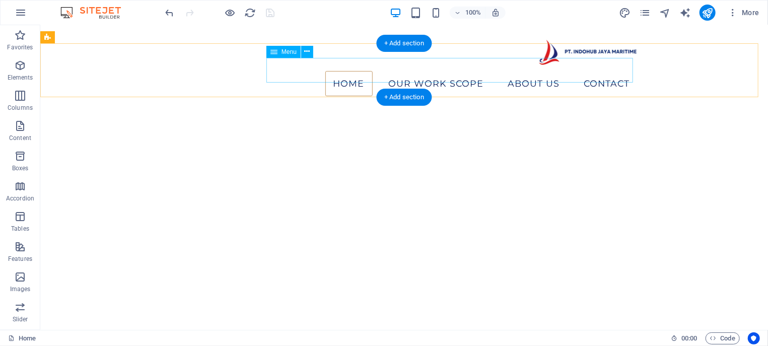
scroll to position [0, 0]
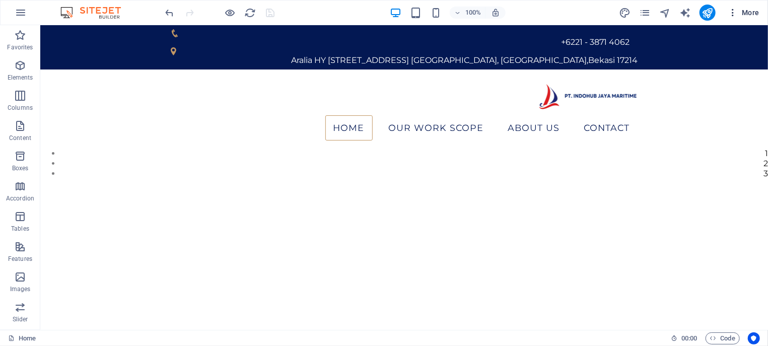
click at [734, 10] on icon "button" at bounding box center [733, 13] width 10 height 10
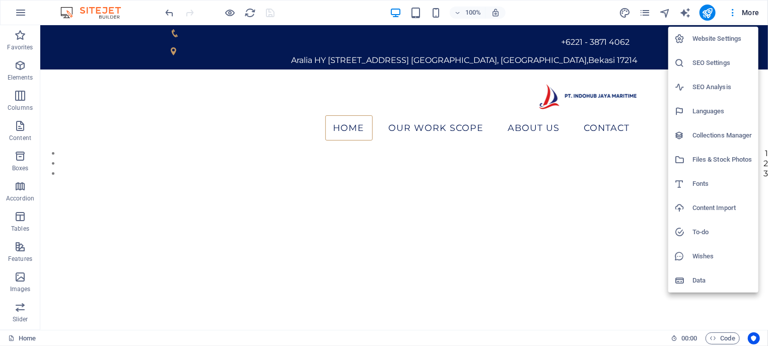
click at [726, 42] on h6 "Website Settings" at bounding box center [722, 39] width 60 height 12
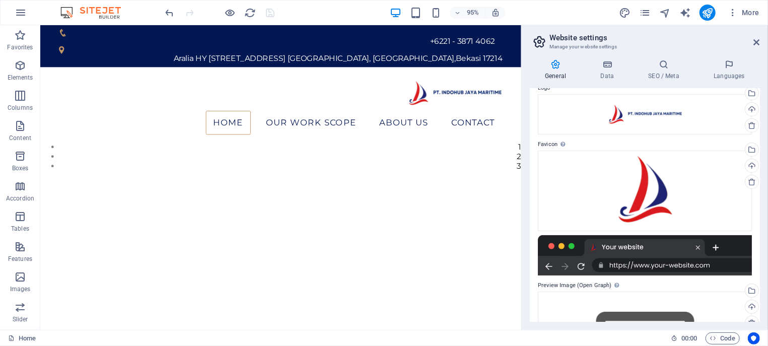
scroll to position [136, 0]
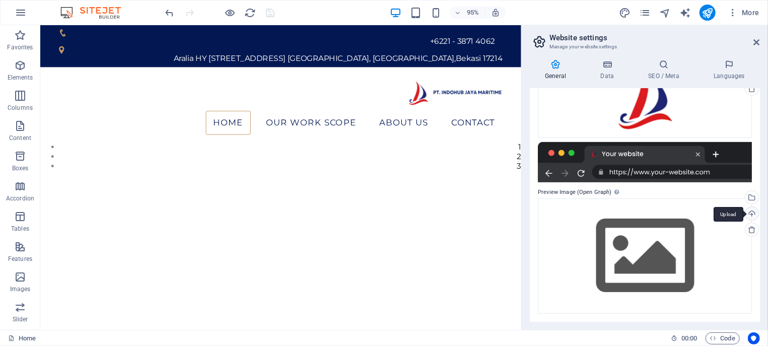
click at [743, 212] on div "Upload" at bounding box center [750, 214] width 15 height 15
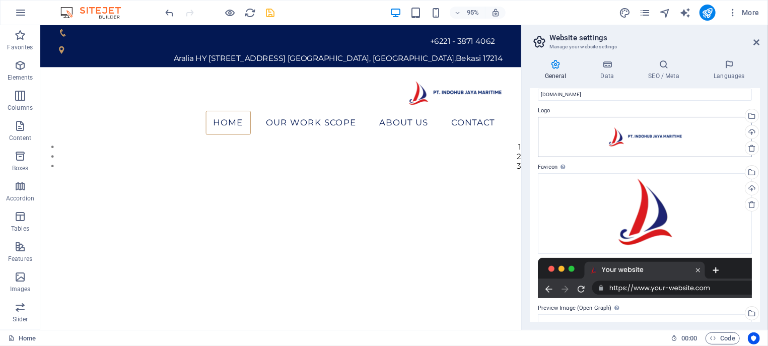
scroll to position [5, 0]
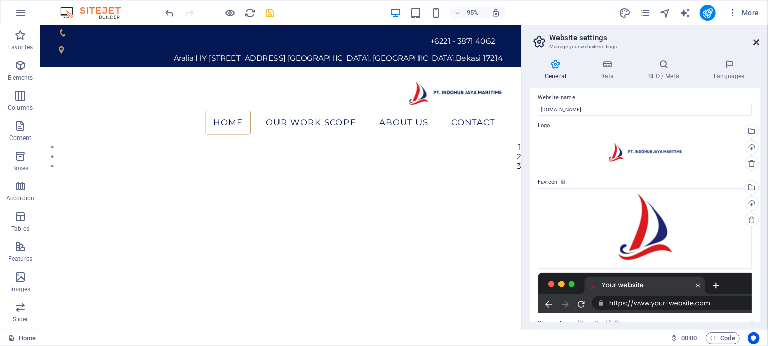
drag, startPoint x: 758, startPoint y: 42, endPoint x: 716, endPoint y: 17, distance: 48.8
click at [758, 42] on icon at bounding box center [757, 42] width 6 height 8
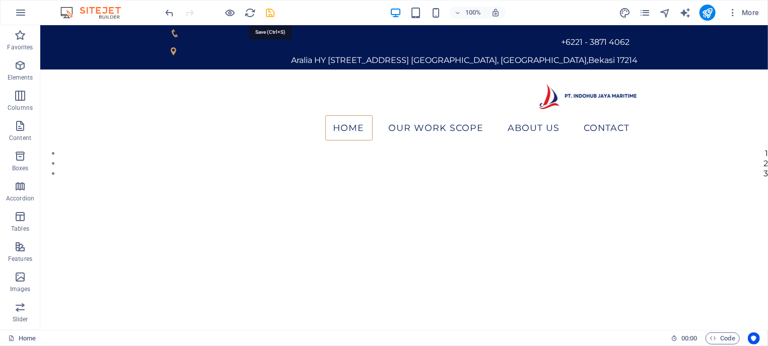
click at [271, 14] on icon "save" at bounding box center [271, 13] width 12 height 12
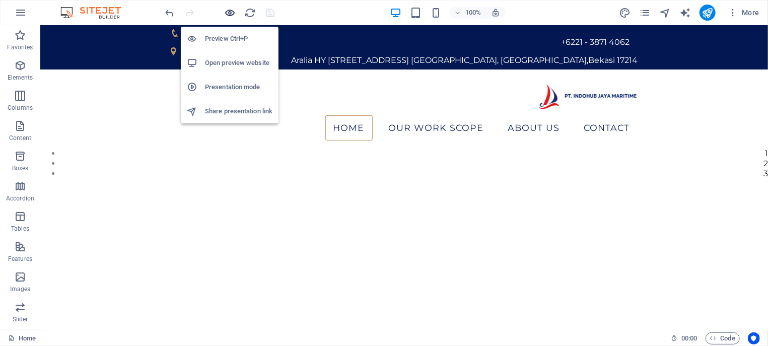
click at [236, 16] on span "button" at bounding box center [230, 13] width 12 height 12
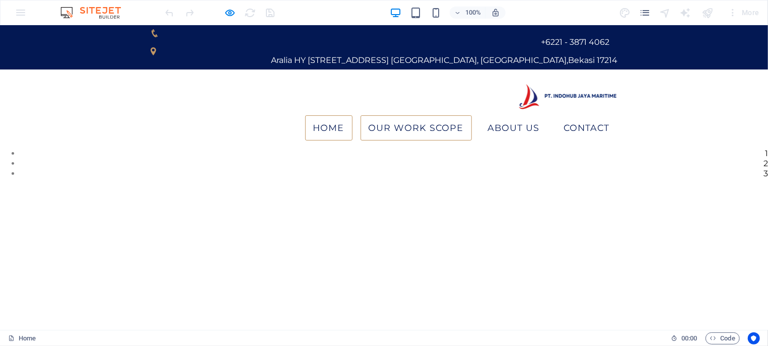
click at [386, 115] on link "Our Work Scope" at bounding box center [415, 127] width 111 height 25
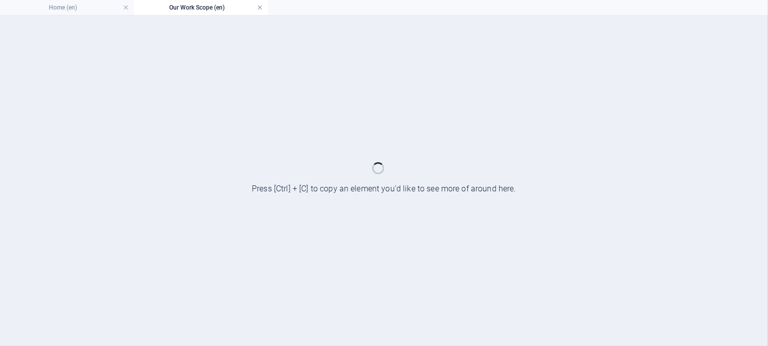
click at [262, 10] on link at bounding box center [260, 8] width 6 height 10
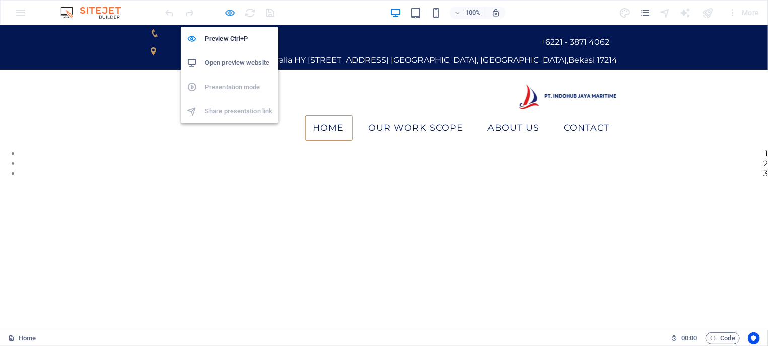
click at [231, 14] on icon "button" at bounding box center [231, 13] width 12 height 12
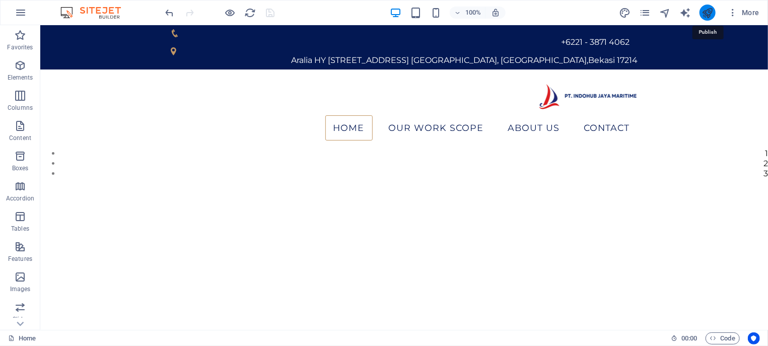
click at [710, 18] on icon "publish" at bounding box center [707, 13] width 12 height 12
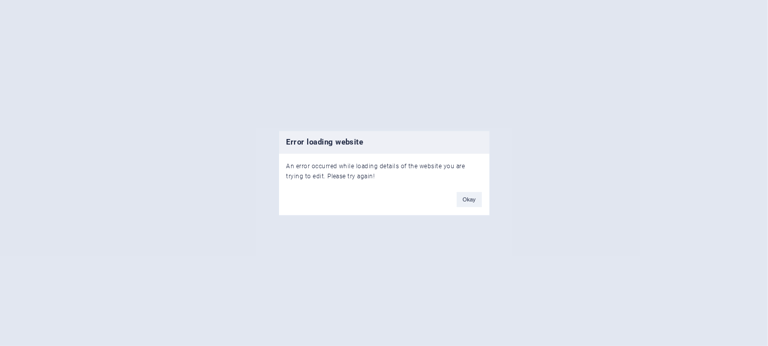
click at [472, 204] on button "Okay" at bounding box center [469, 199] width 25 height 15
